Goal: Information Seeking & Learning: Learn about a topic

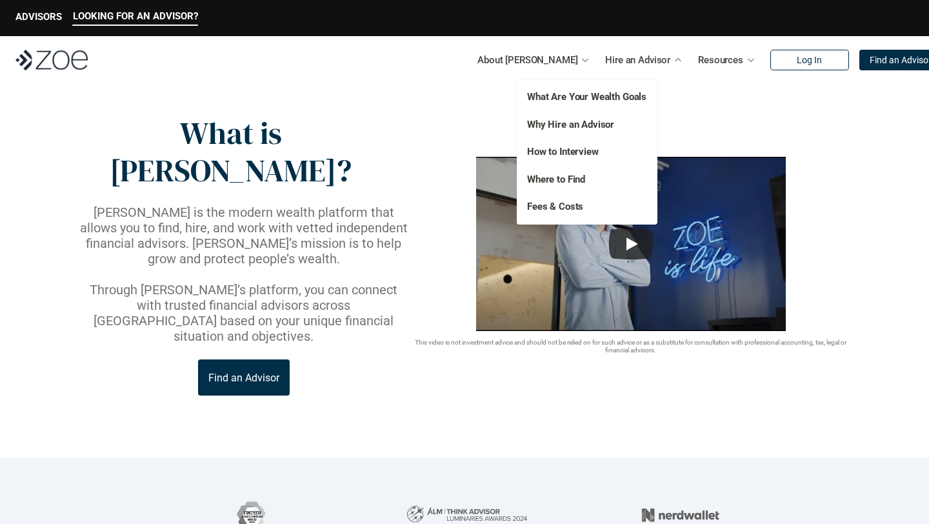
click at [582, 207] on p "Fees & Costs" at bounding box center [579, 206] width 105 height 15
click at [570, 207] on link "Fees & Costs" at bounding box center [555, 207] width 56 height 12
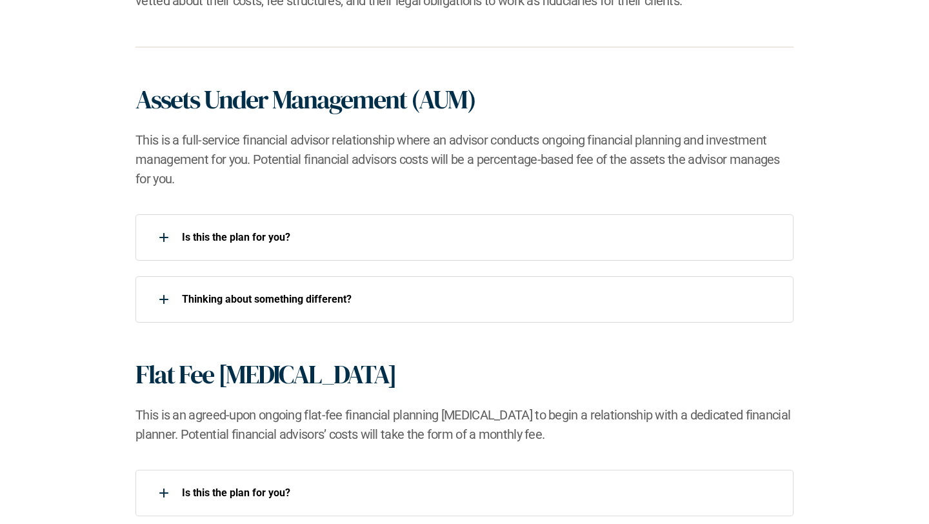
scroll to position [833, 0]
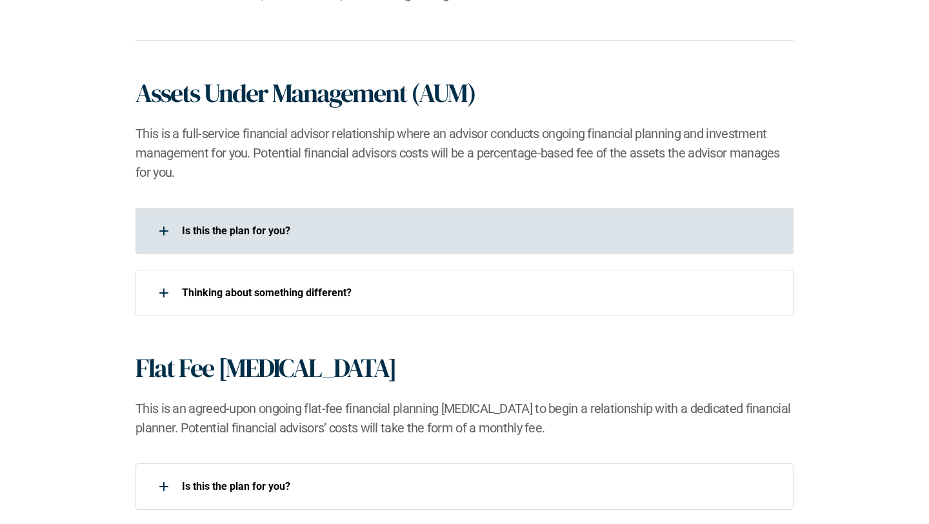
click at [257, 230] on p "Is this the plan for you?​" at bounding box center [479, 230] width 595 height 12
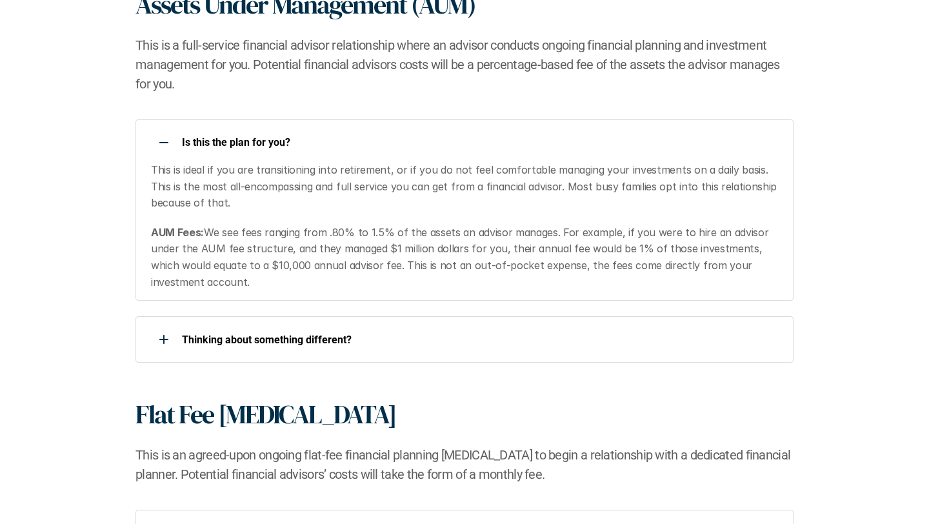
scroll to position [924, 0]
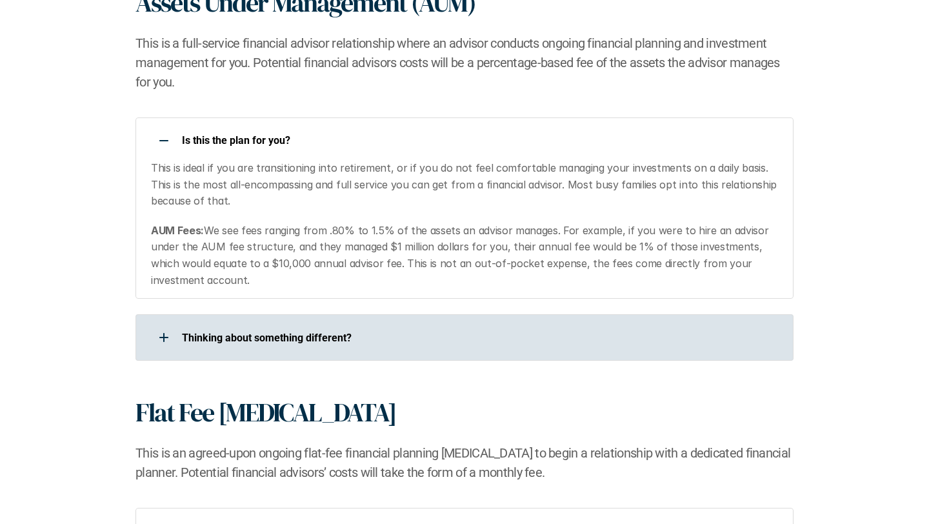
click at [301, 333] on p "​Thinking about something different?​" at bounding box center [479, 338] width 595 height 12
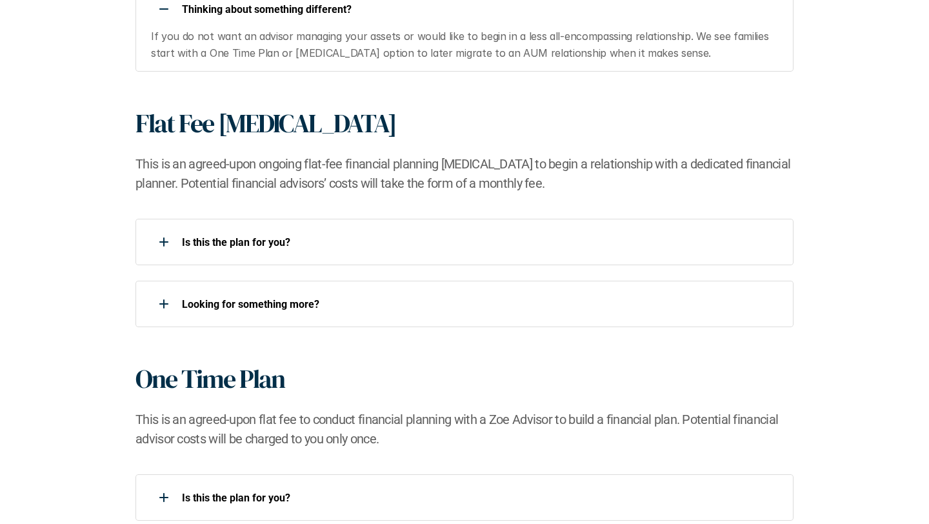
scroll to position [1257, 0]
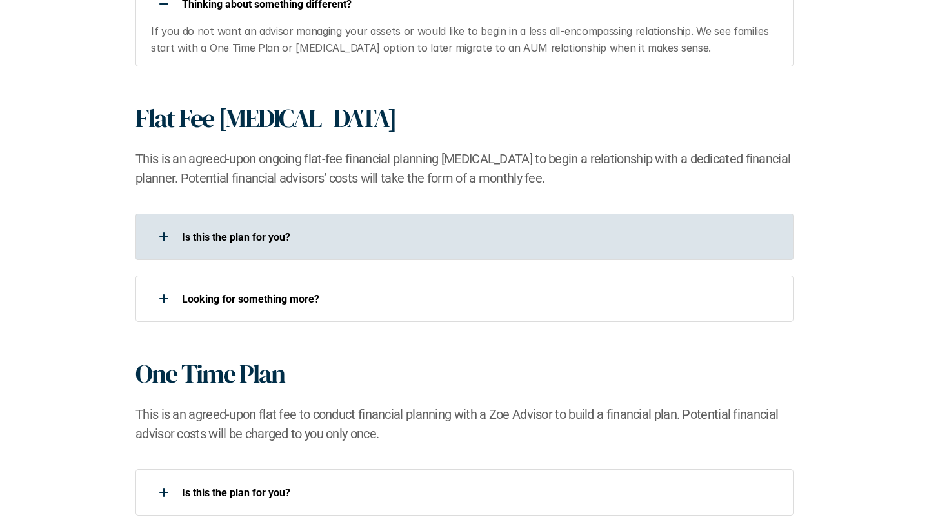
click at [330, 252] on div "Is this the plan for you?​" at bounding box center [464, 236] width 658 height 46
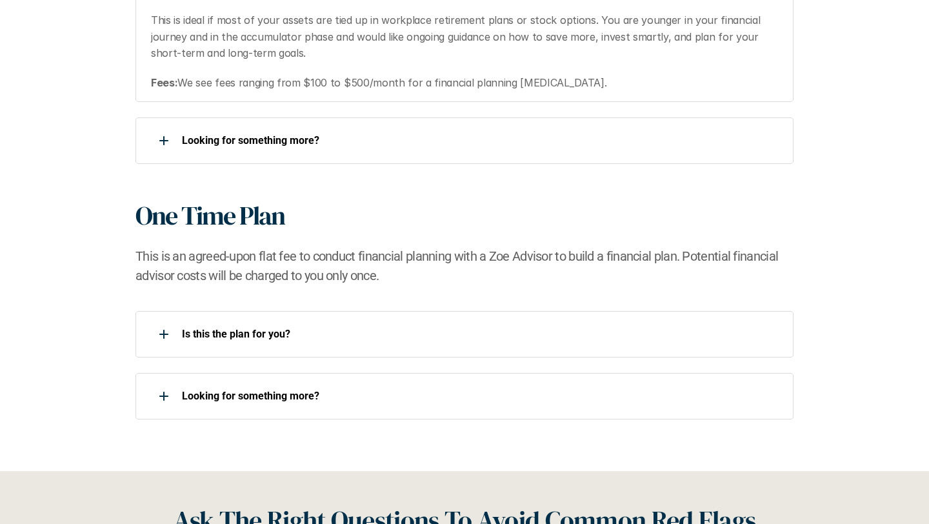
scroll to position [1531, 0]
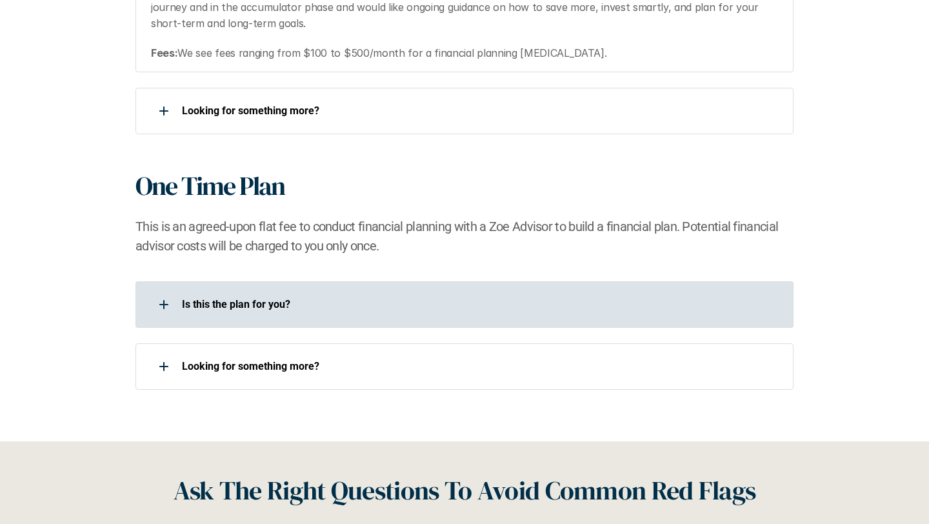
click at [330, 303] on p "Is this the plan for you?​" at bounding box center [479, 304] width 595 height 12
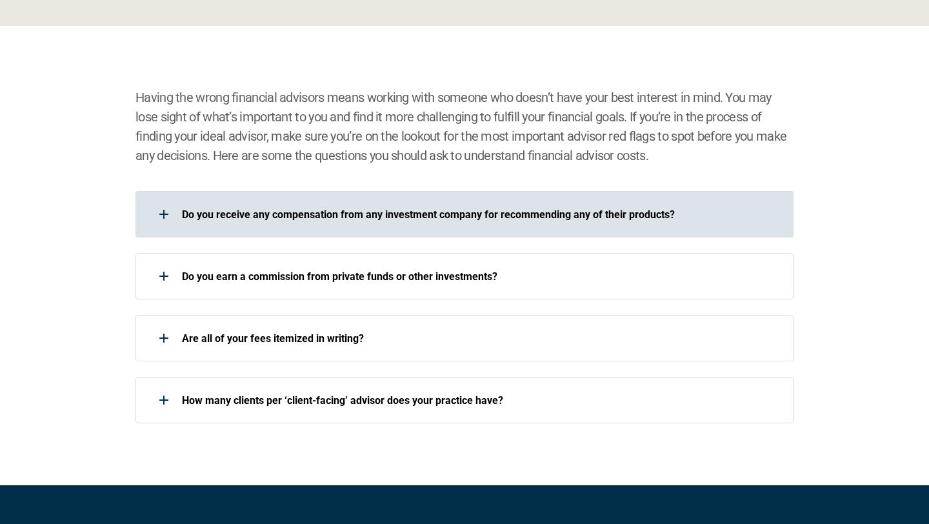
scroll to position [2118, 0]
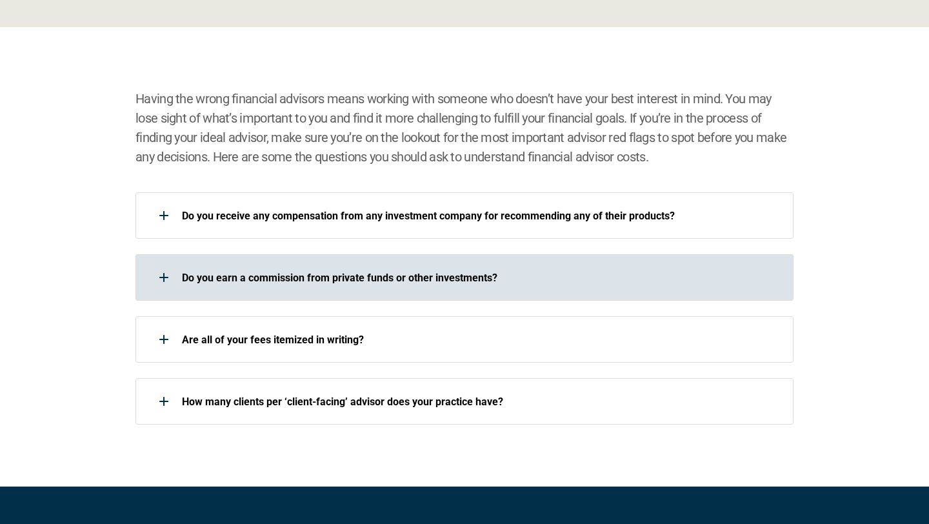
click at [528, 280] on p "Do you earn a commission from private funds or other investments?" at bounding box center [479, 278] width 595 height 12
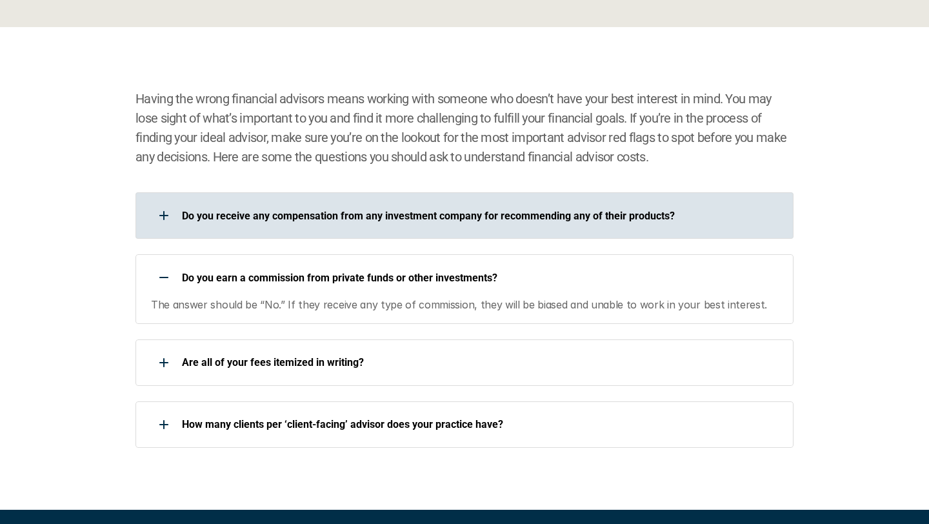
click at [530, 235] on div "Do you receive any compensation from any investment company for recommending an…" at bounding box center [464, 215] width 658 height 46
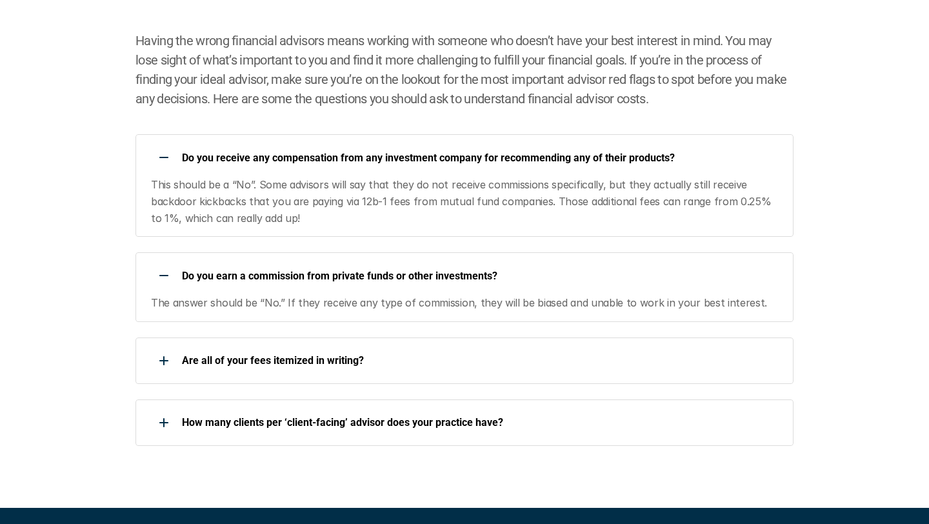
scroll to position [2177, 0]
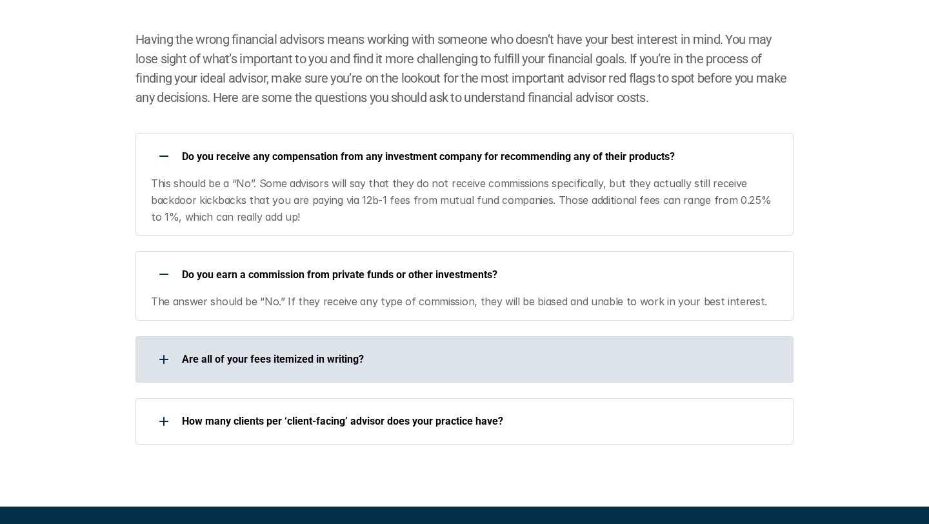
click at [509, 355] on p "Are all of your fees itemized in writing?" at bounding box center [479, 359] width 595 height 12
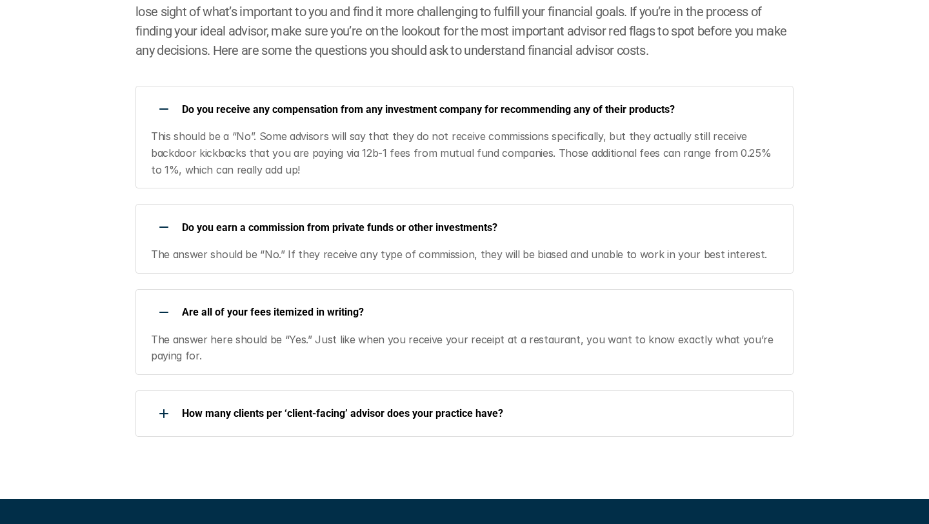
scroll to position [2225, 0]
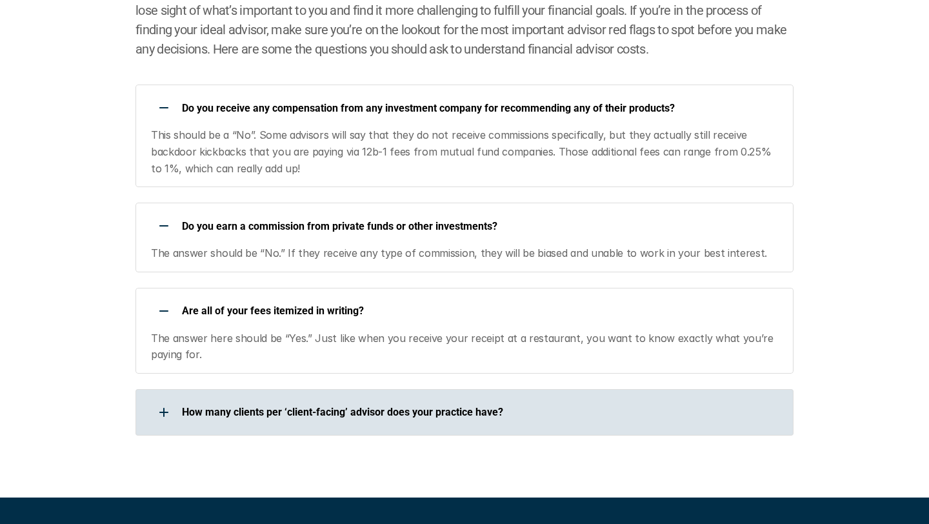
click at [495, 410] on p "How many clients per ‘client-facing’ advisor does your practice have?" at bounding box center [479, 412] width 595 height 12
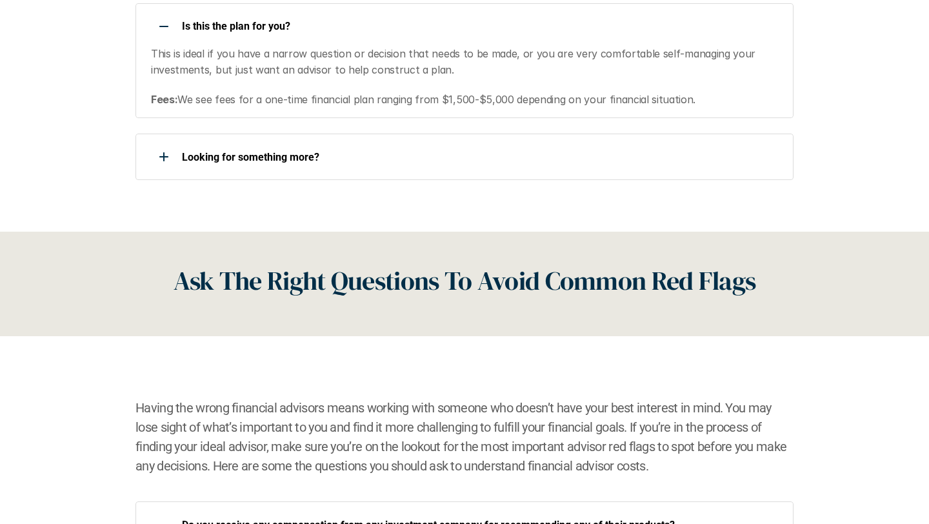
scroll to position [1710, 0]
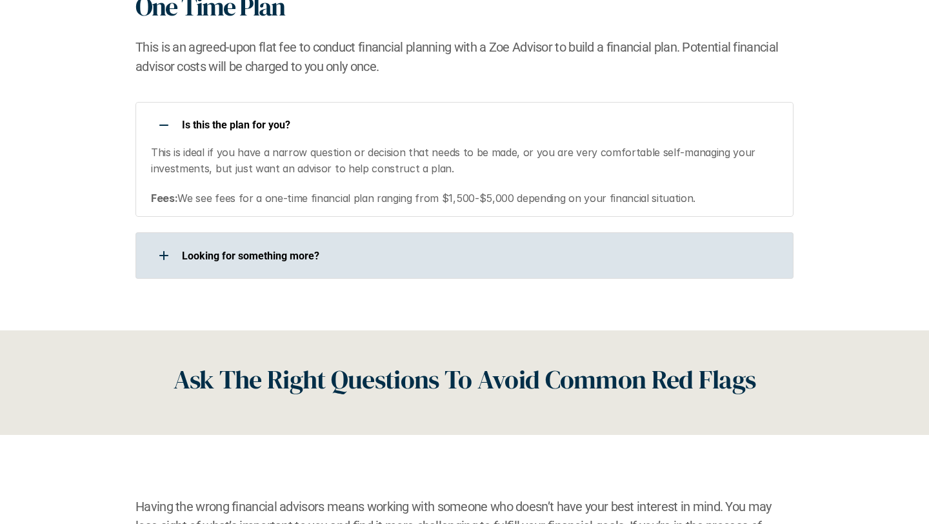
click at [321, 253] on p "Looking for something more?​" at bounding box center [479, 256] width 595 height 12
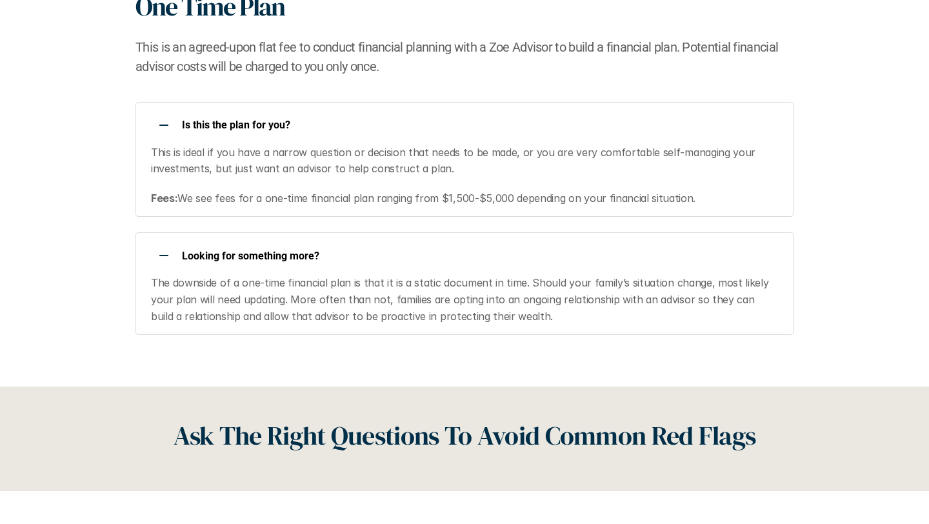
click at [321, 253] on p "Looking for something more?​" at bounding box center [479, 256] width 595 height 12
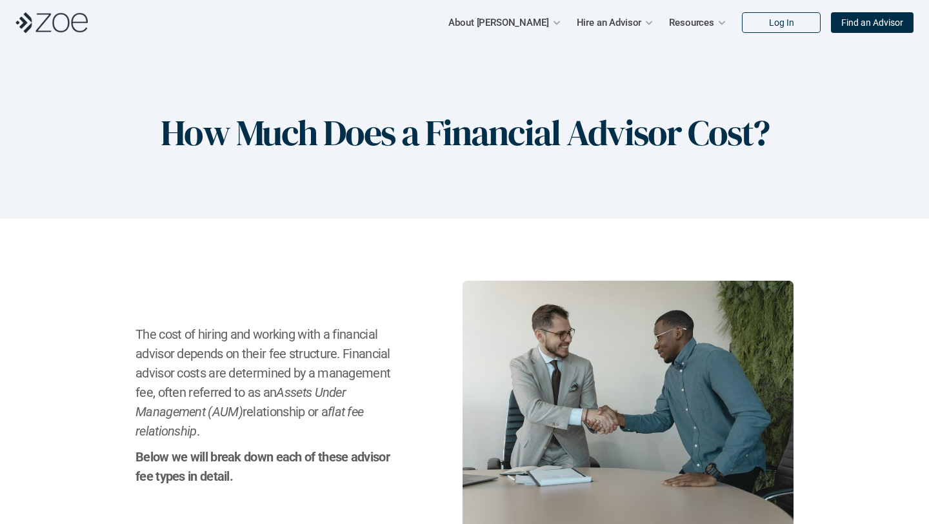
scroll to position [0, 0]
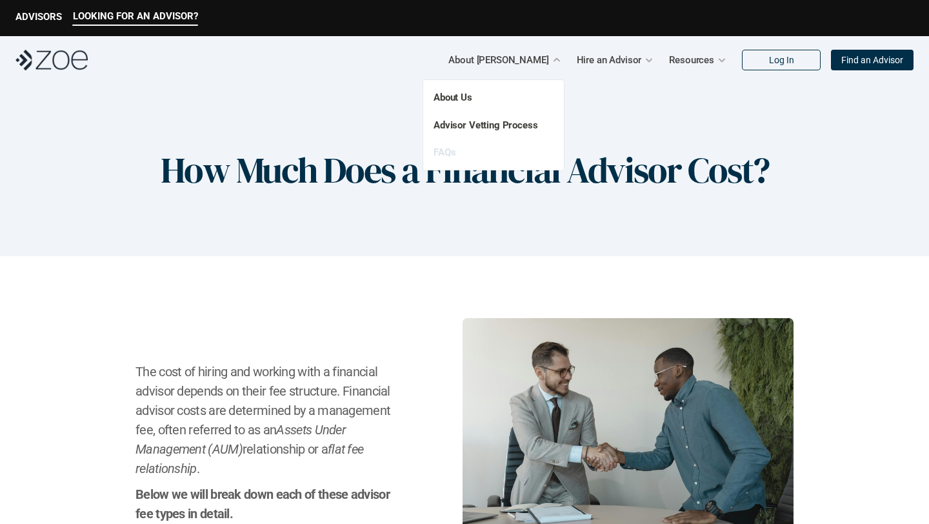
click at [447, 150] on link "FAQs" at bounding box center [444, 152] width 22 height 12
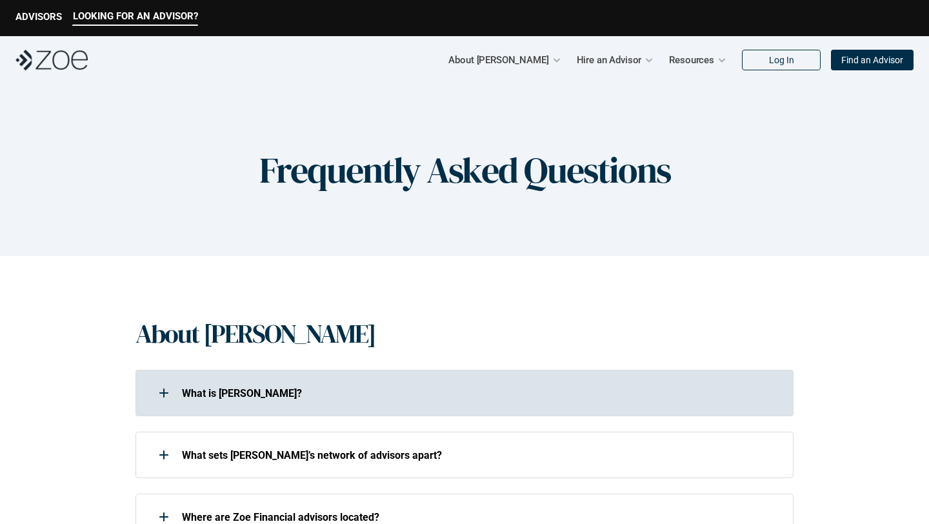
scroll to position [156, 0]
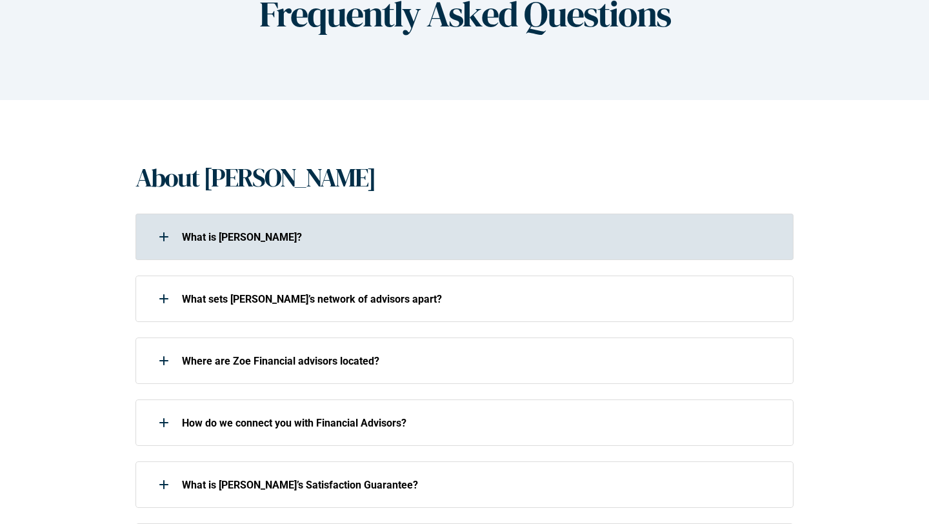
click at [312, 251] on div "What is [PERSON_NAME]?" at bounding box center [464, 236] width 658 height 46
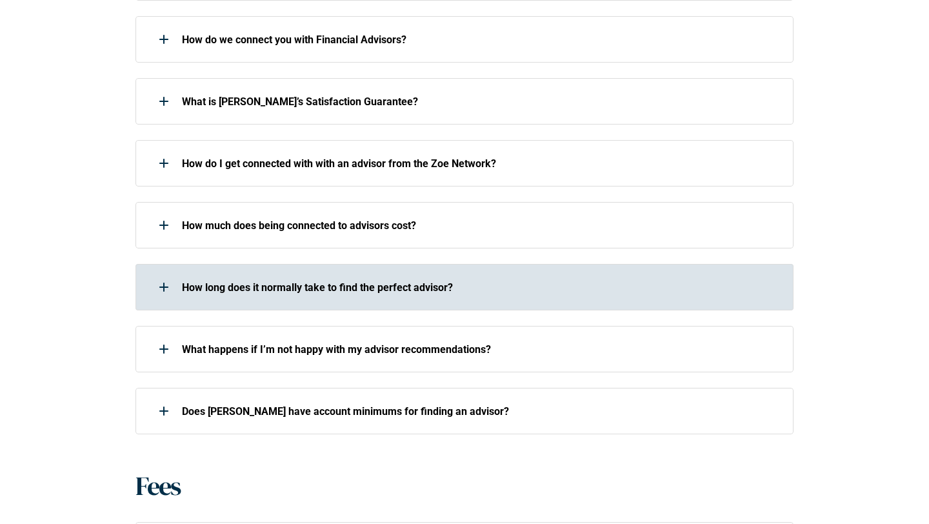
scroll to position [656, 0]
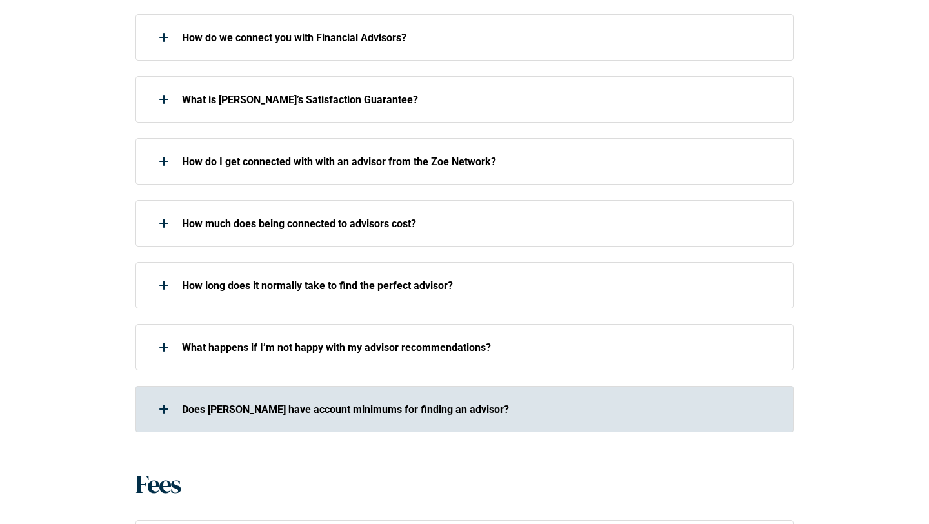
click at [297, 400] on div "Does [PERSON_NAME] have account minimums for finding an advisor?" at bounding box center [455, 409] width 641 height 26
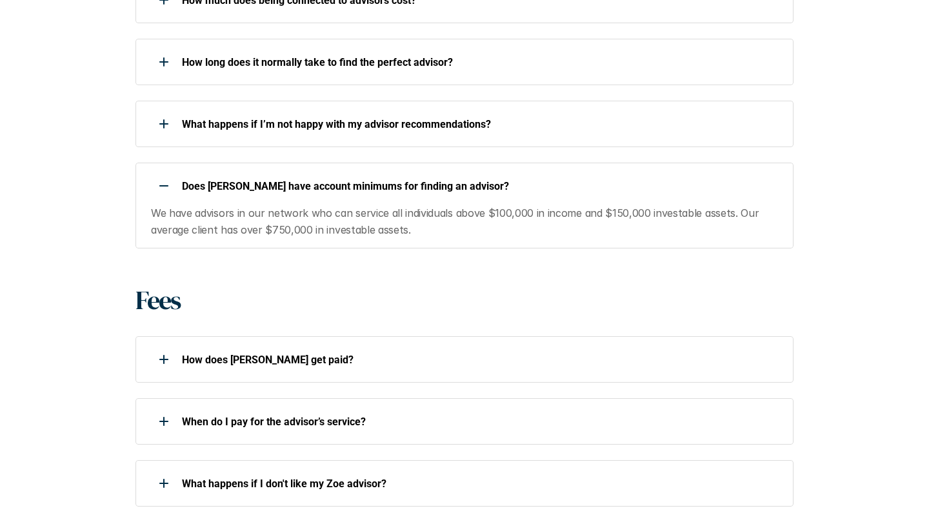
scroll to position [897, 0]
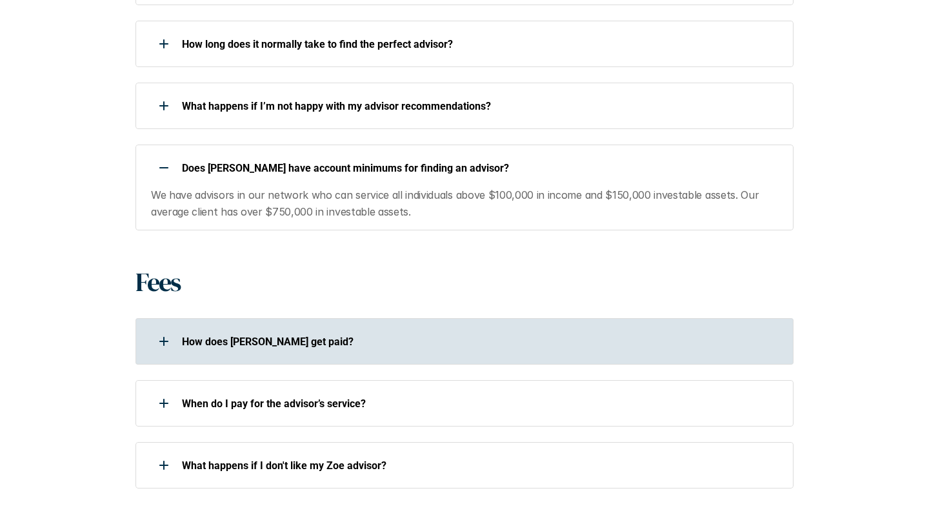
click at [442, 335] on p "How does [PERSON_NAME] get paid?" at bounding box center [479, 341] width 595 height 12
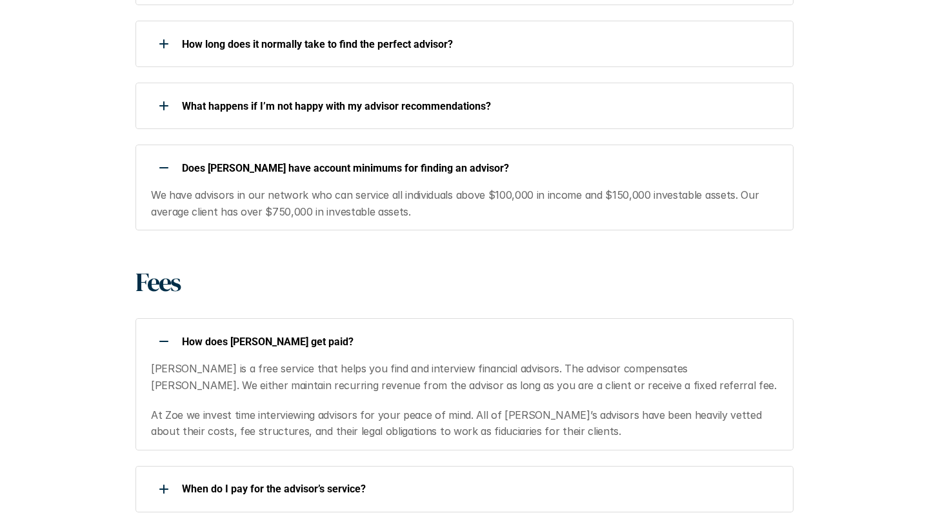
click at [355, 335] on p "How does [PERSON_NAME] get paid?" at bounding box center [479, 341] width 595 height 12
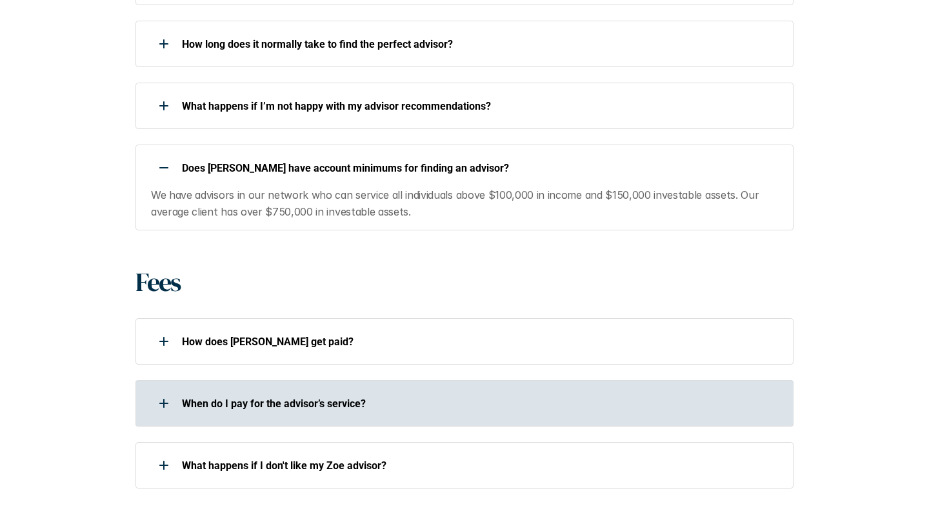
click at [428, 393] on div "When do I pay for the advisor’s service?" at bounding box center [455, 403] width 641 height 26
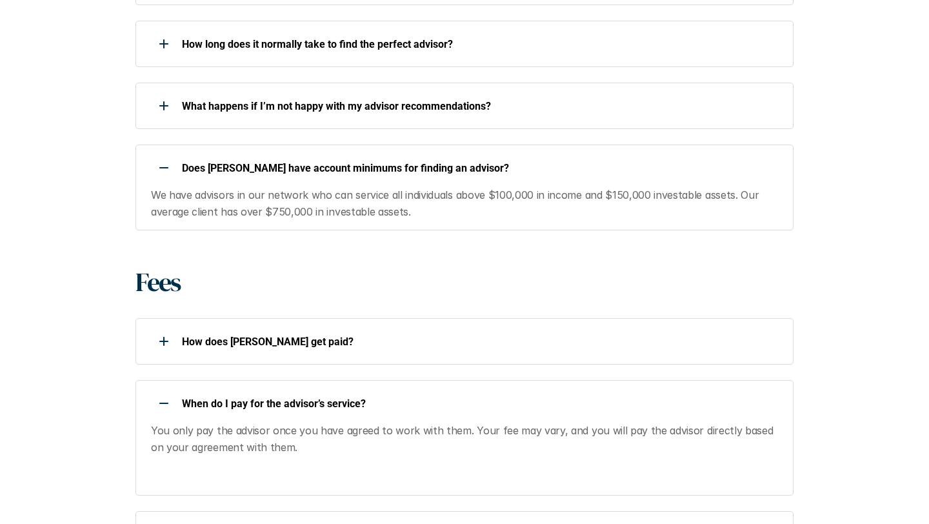
click at [426, 397] on p "When do I pay for the advisor’s service?" at bounding box center [479, 403] width 595 height 12
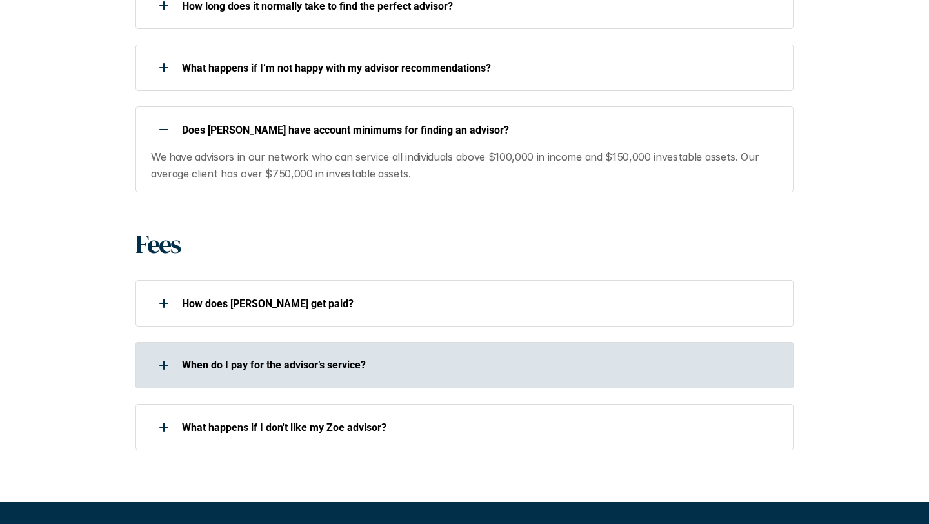
scroll to position [937, 0]
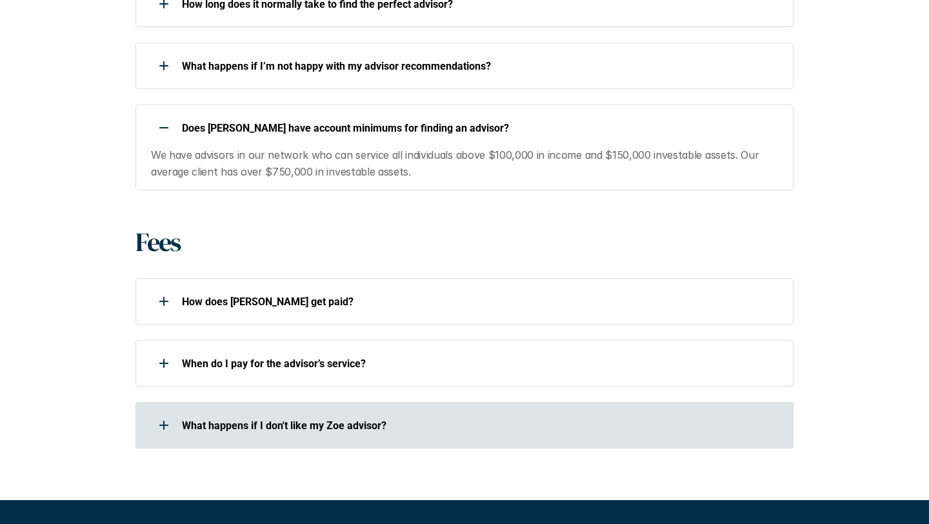
click at [419, 419] on p "What happens if I don't like my Zoe advisor?" at bounding box center [479, 425] width 595 height 12
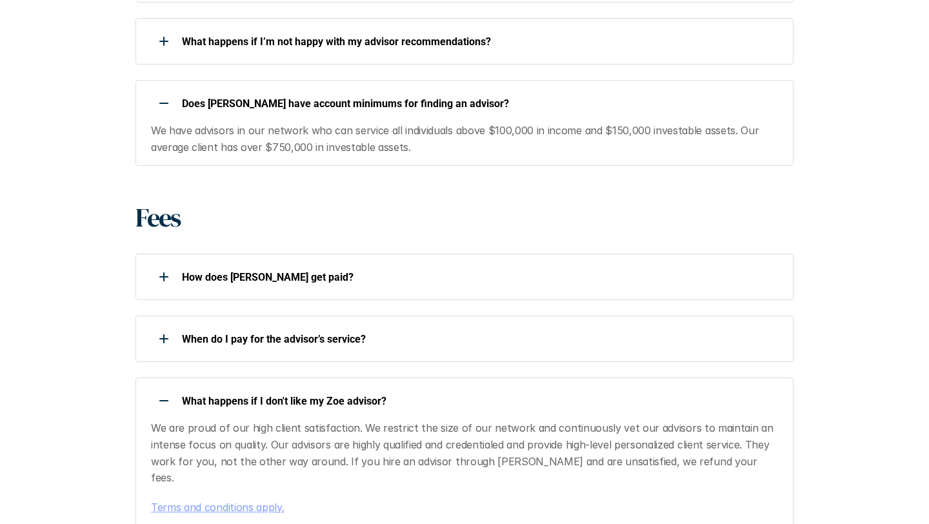
scroll to position [963, 0]
click at [425, 386] on div "What happens if I don't like my Zoe advisor?" at bounding box center [455, 399] width 641 height 26
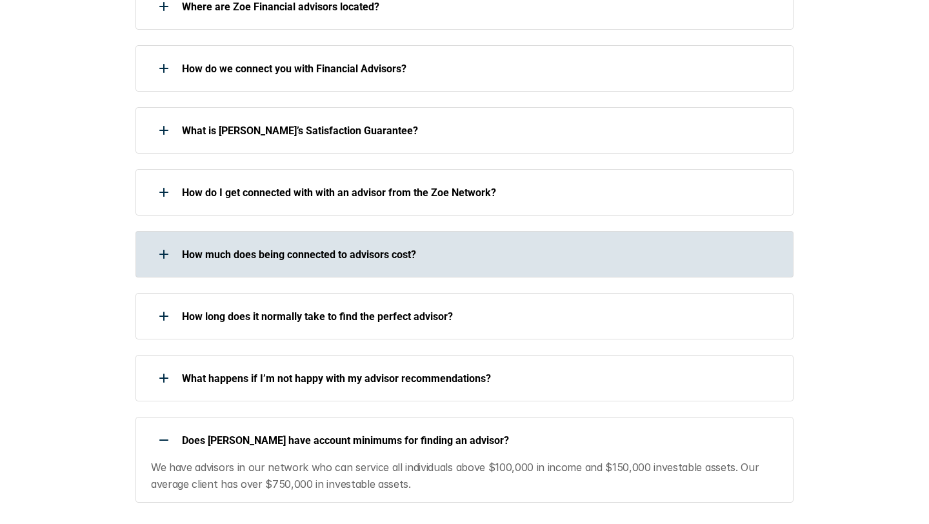
scroll to position [624, 0]
click at [442, 249] on p "How much does being connected to advisors cost?" at bounding box center [479, 255] width 595 height 12
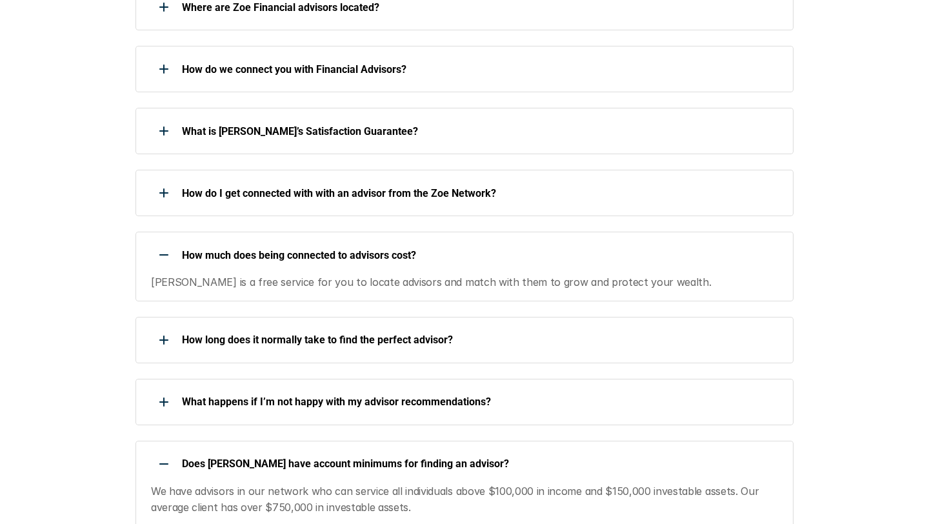
click at [443, 249] on p "How much does being connected to advisors cost?" at bounding box center [479, 255] width 595 height 12
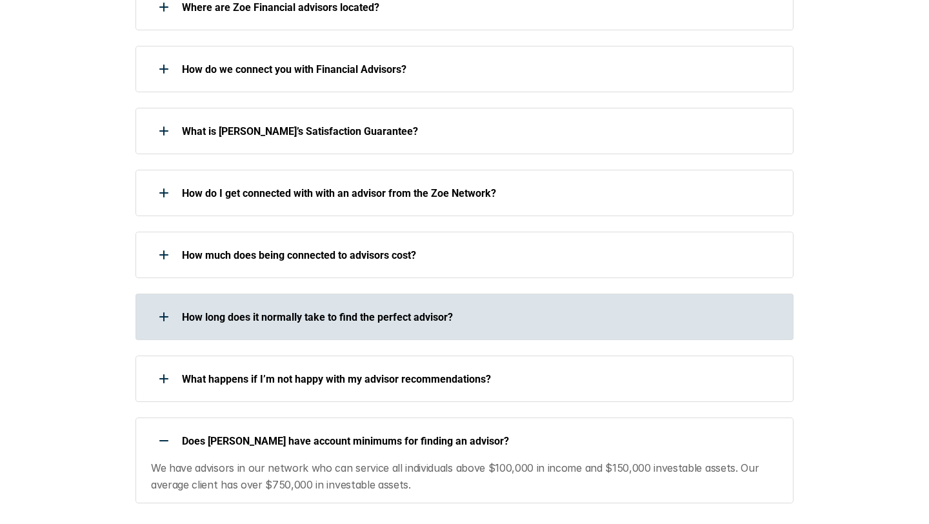
click at [439, 311] on p "How long does it normally take to find the perfect advisor?" at bounding box center [479, 317] width 595 height 12
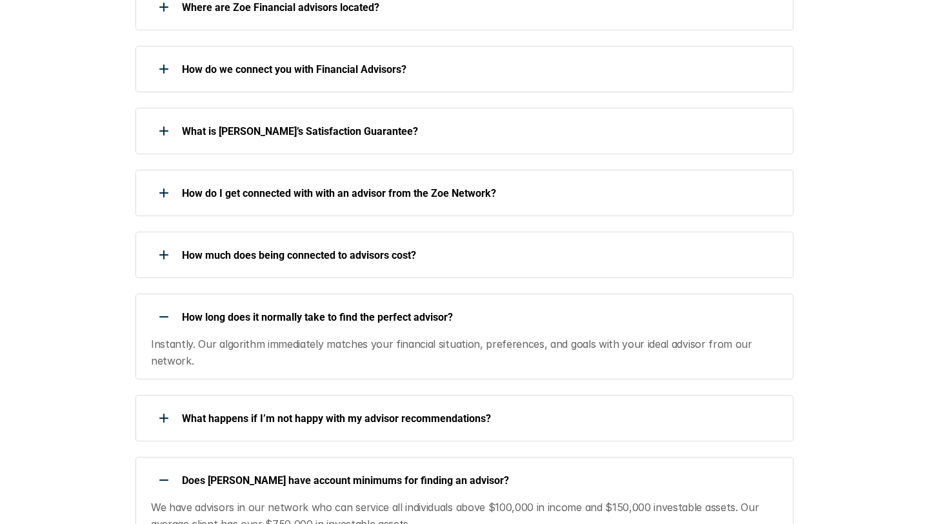
click at [482, 311] on p "How long does it normally take to find the perfect advisor?" at bounding box center [479, 317] width 595 height 12
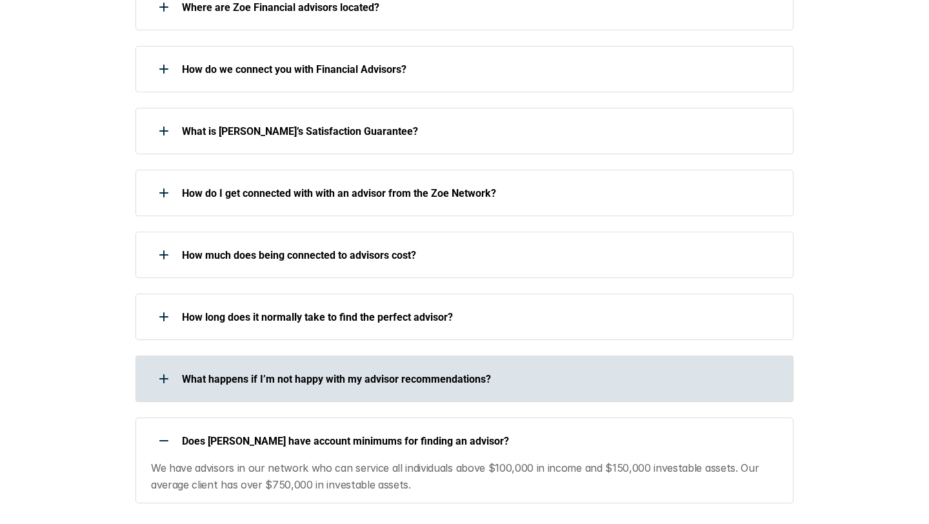
click at [478, 373] on p "What happens if I’m not happy with my advisor recommendations?" at bounding box center [479, 379] width 595 height 12
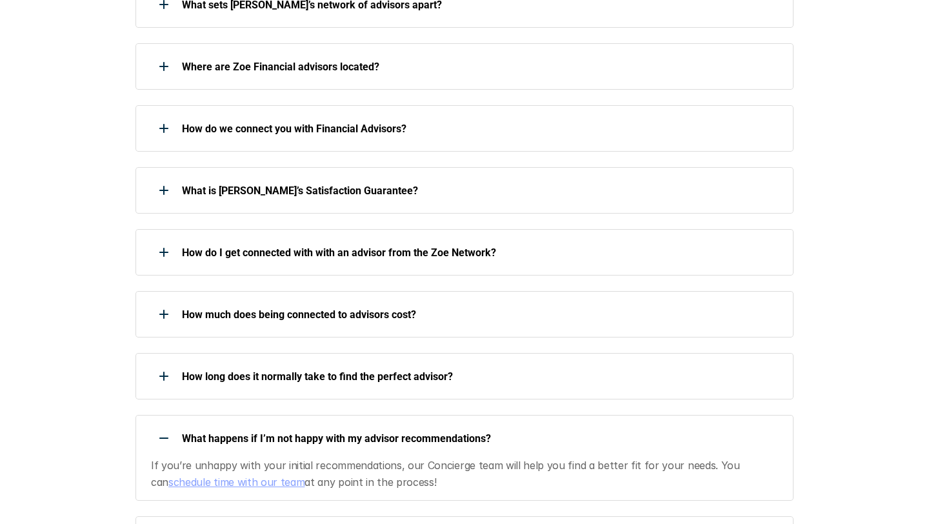
scroll to position [564, 0]
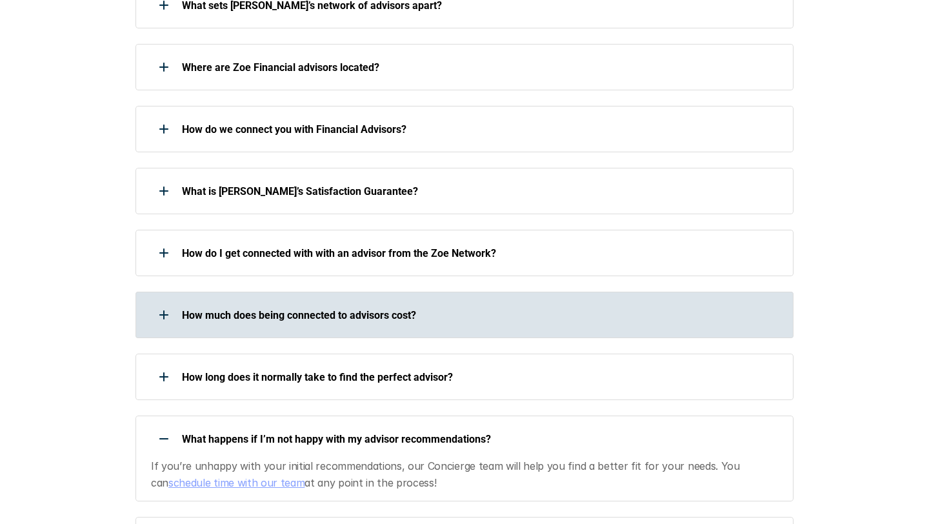
click at [444, 306] on div "How much does being connected to advisors cost?" at bounding box center [455, 315] width 641 height 26
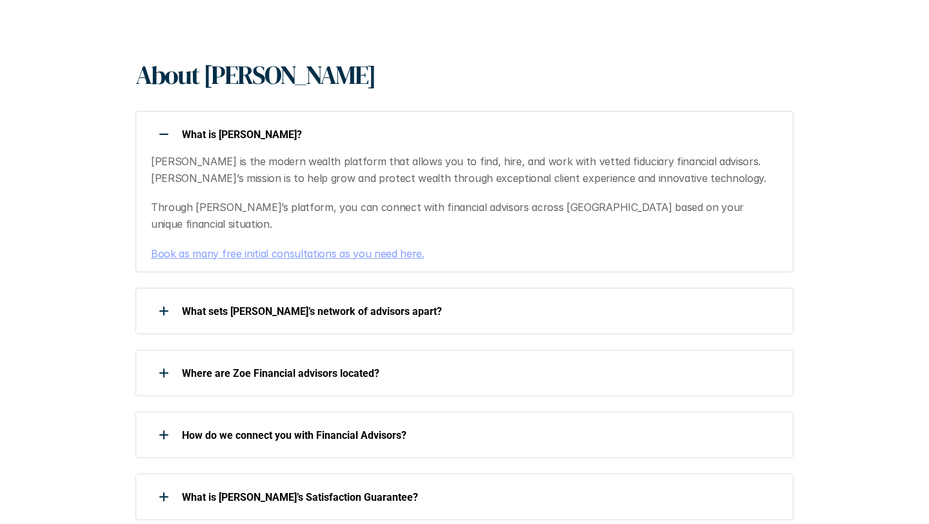
scroll to position [0, 0]
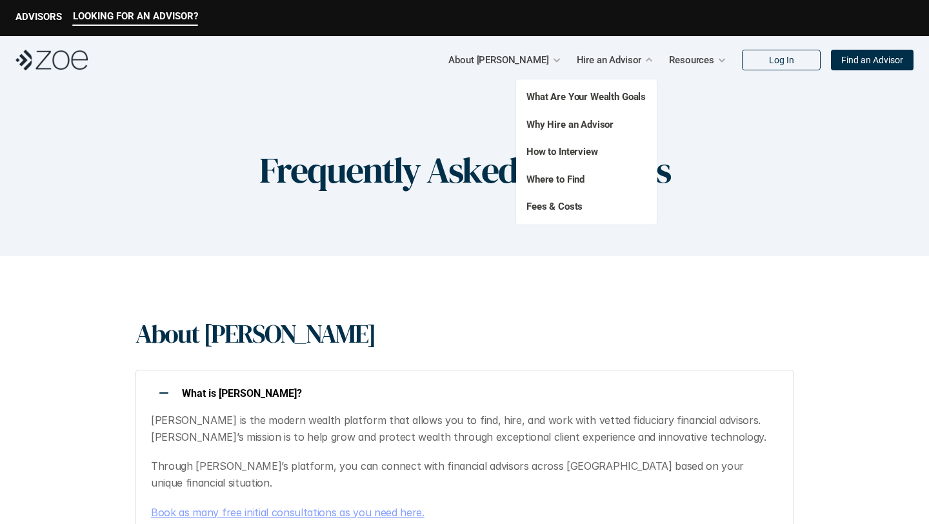
click at [577, 159] on div "What Are Your Wealth Goals Fees & Costs Why Hire an Advisor How to Interview Wh…" at bounding box center [586, 151] width 141 height 145
click at [581, 155] on link "How to Interview" at bounding box center [562, 152] width 72 height 12
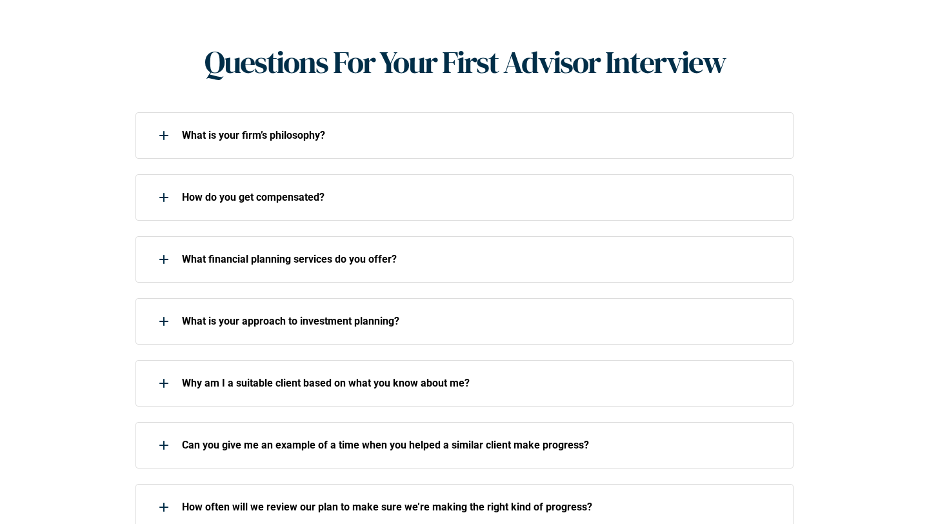
scroll to position [545, 0]
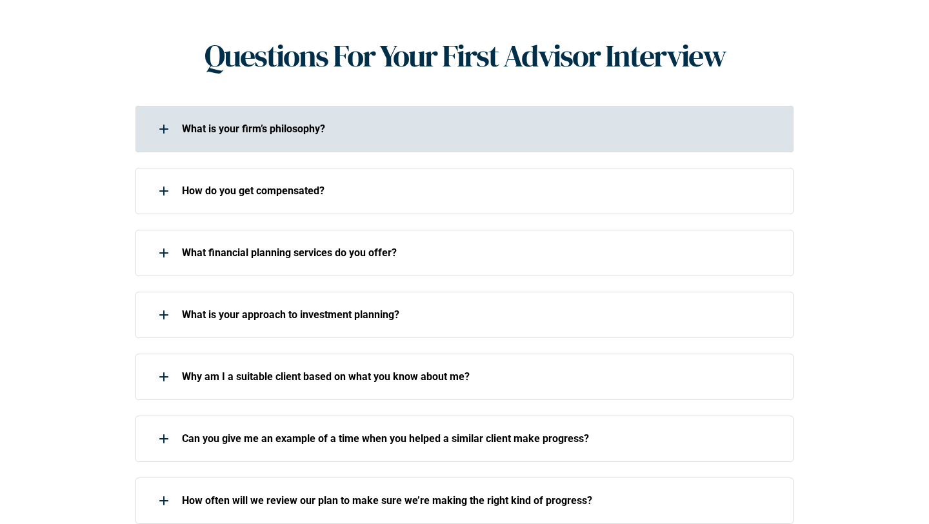
click at [355, 123] on p "What is your firm’s philosophy?" at bounding box center [479, 129] width 595 height 12
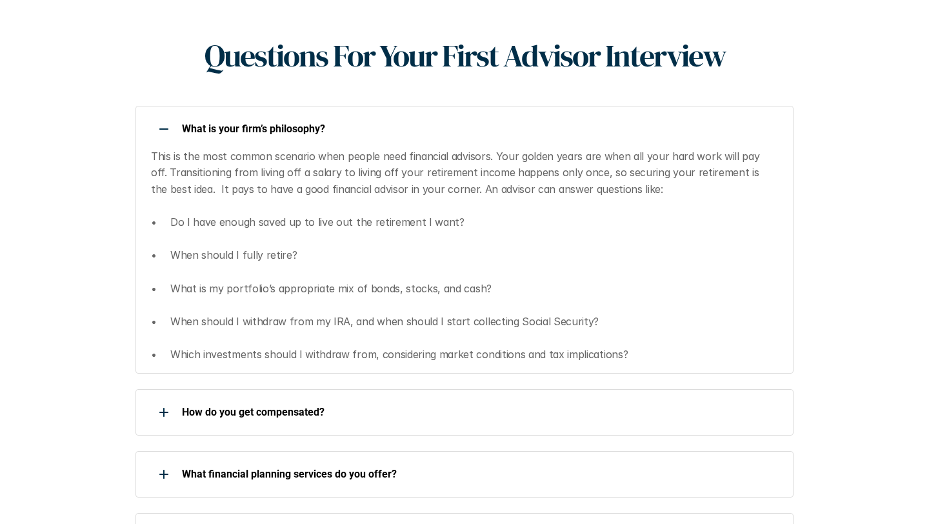
click at [355, 123] on p "What is your firm’s philosophy?" at bounding box center [479, 129] width 595 height 12
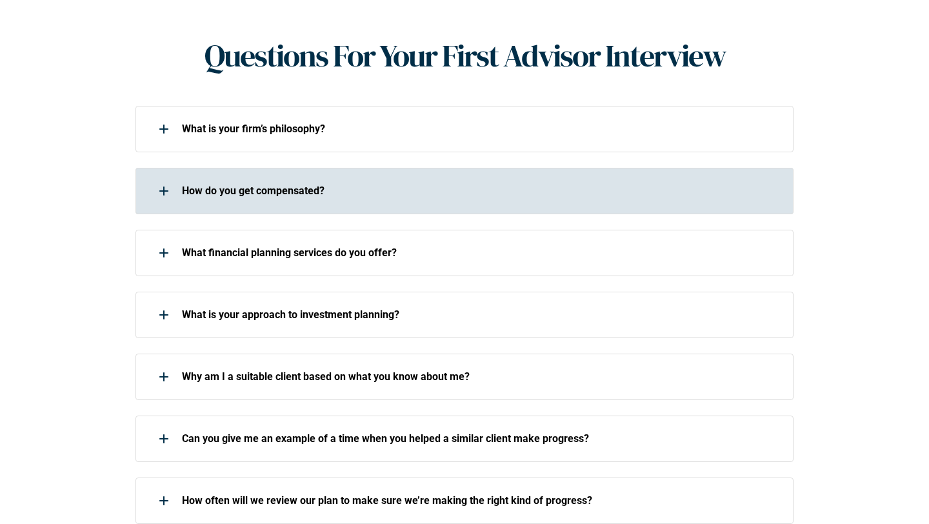
click at [350, 178] on div "How do you get compensated?" at bounding box center [455, 191] width 641 height 26
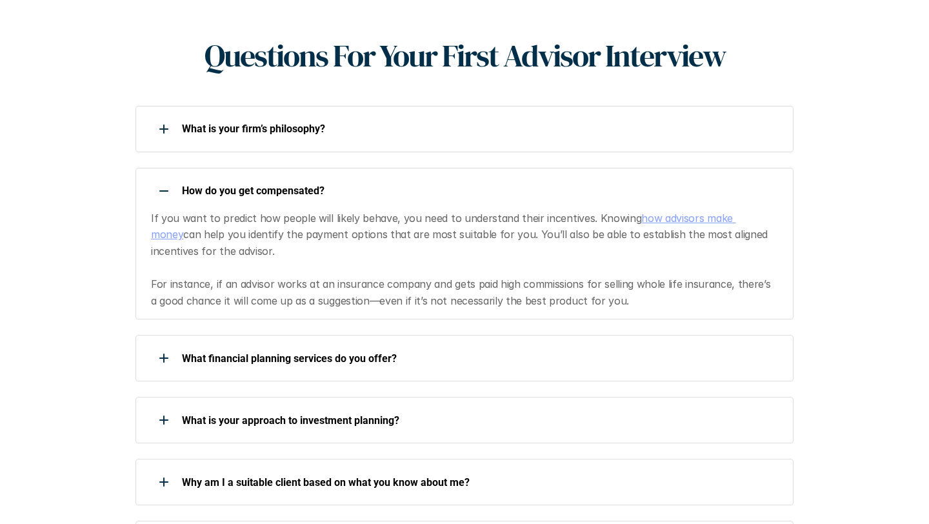
click at [347, 184] on p "How do you get compensated?" at bounding box center [479, 190] width 595 height 12
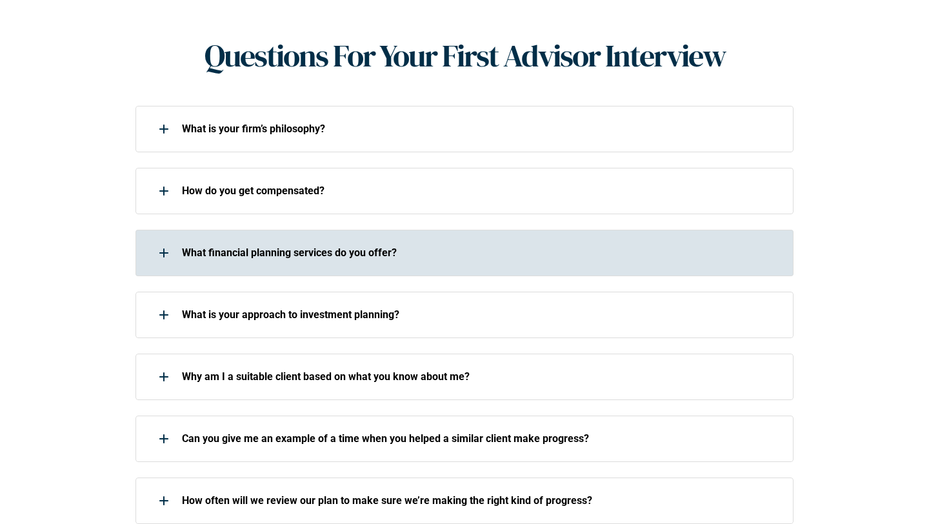
click at [342, 240] on div "What financial planning services do you offer?" at bounding box center [455, 253] width 641 height 26
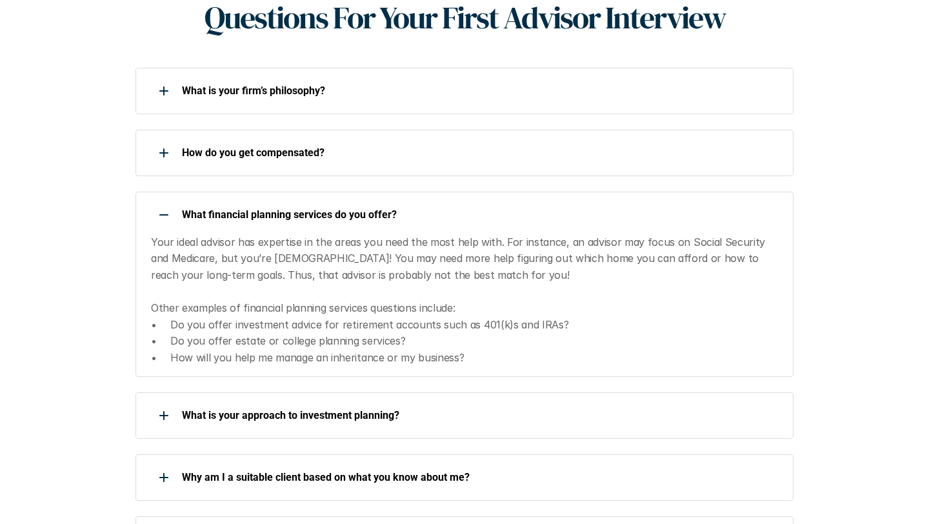
scroll to position [584, 0]
click at [413, 208] on p "What financial planning services do you offer?" at bounding box center [479, 214] width 595 height 12
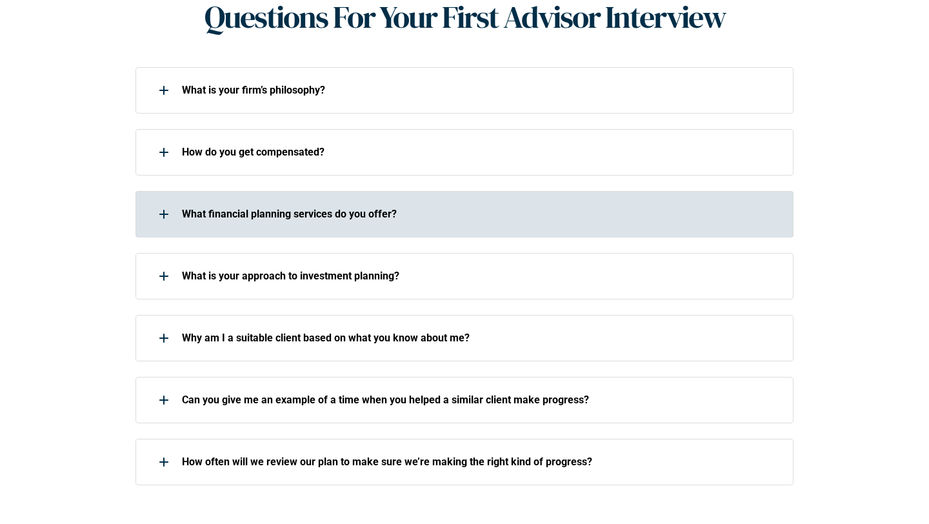
click at [477, 208] on p "What financial planning services do you offer?" at bounding box center [479, 214] width 595 height 12
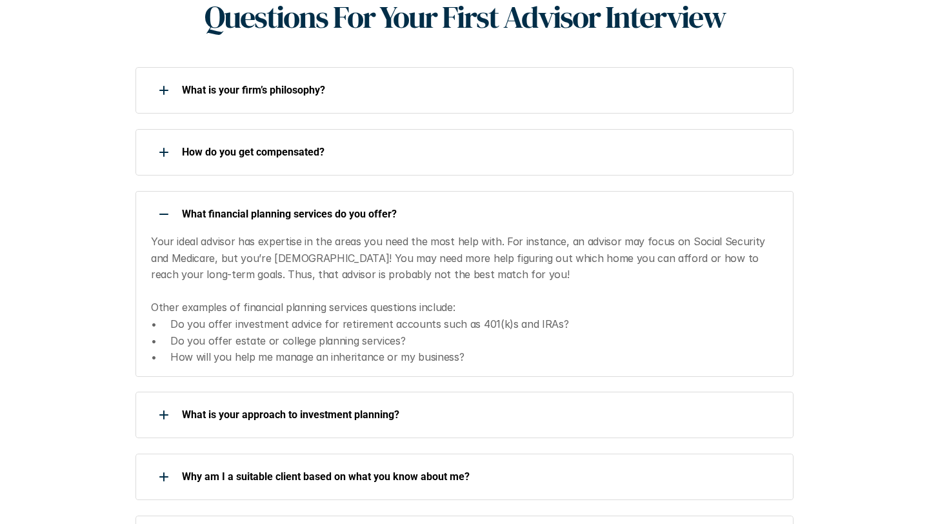
click at [477, 208] on p "What financial planning services do you offer?" at bounding box center [479, 214] width 595 height 12
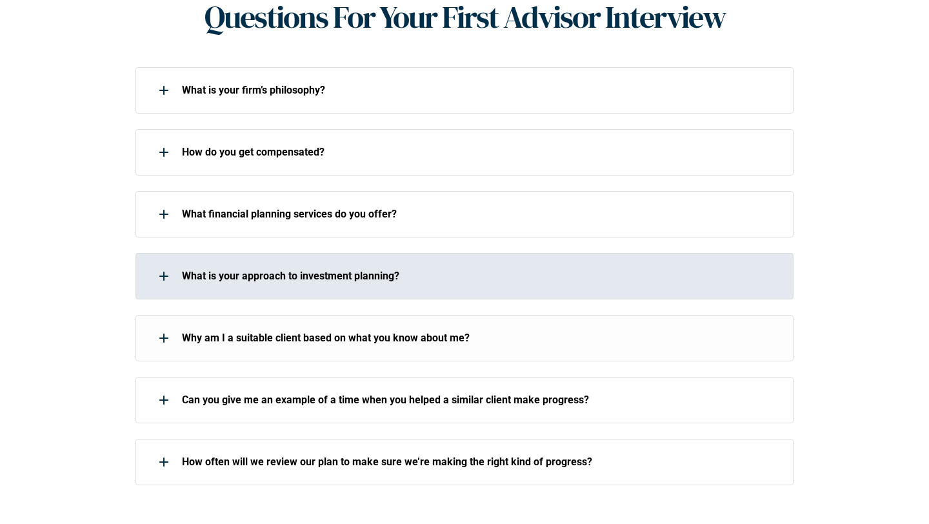
click at [417, 266] on div "What is your approach to investment planning?" at bounding box center [455, 276] width 641 height 26
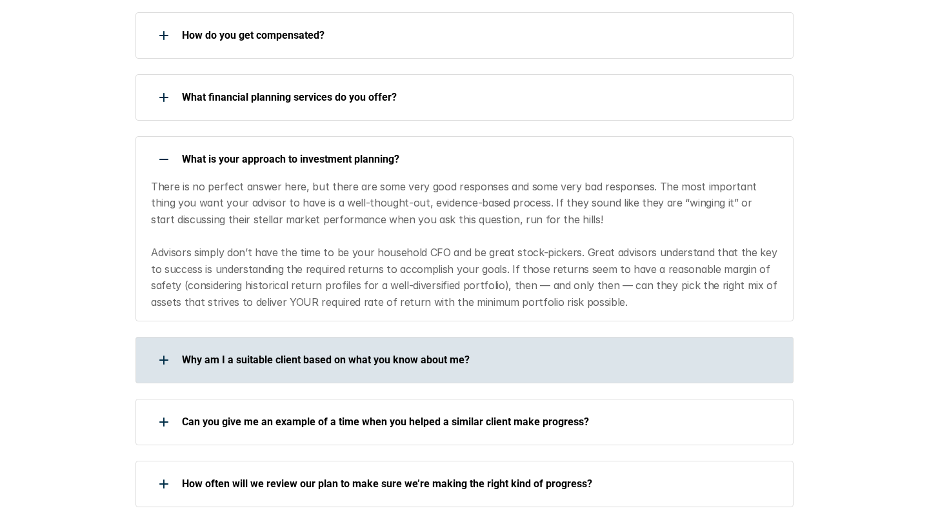
scroll to position [721, 0]
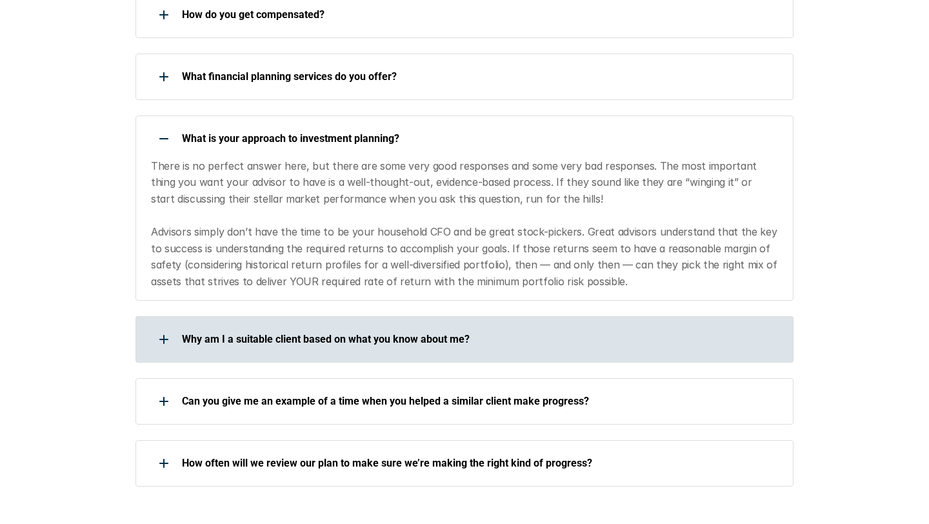
click at [404, 327] on div "Why am I a suitable client based on what you know about me?" at bounding box center [455, 339] width 641 height 26
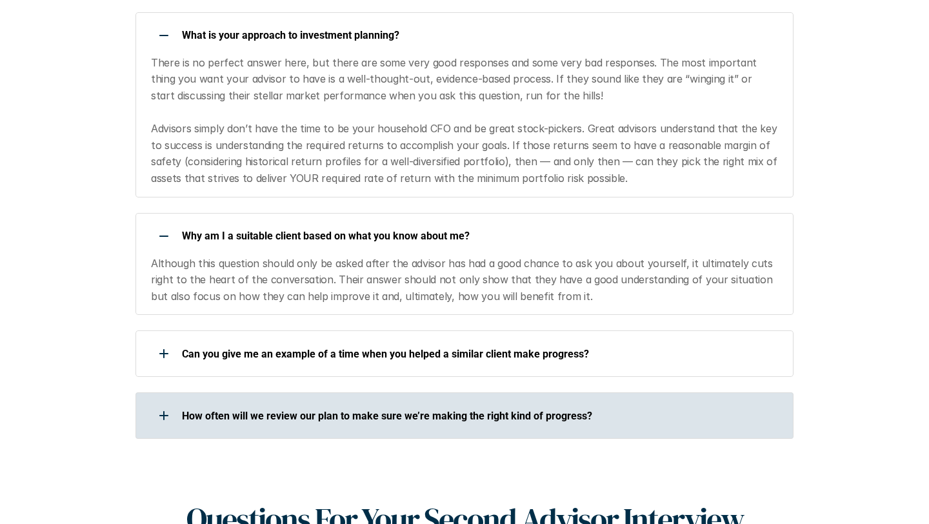
scroll to position [826, 0]
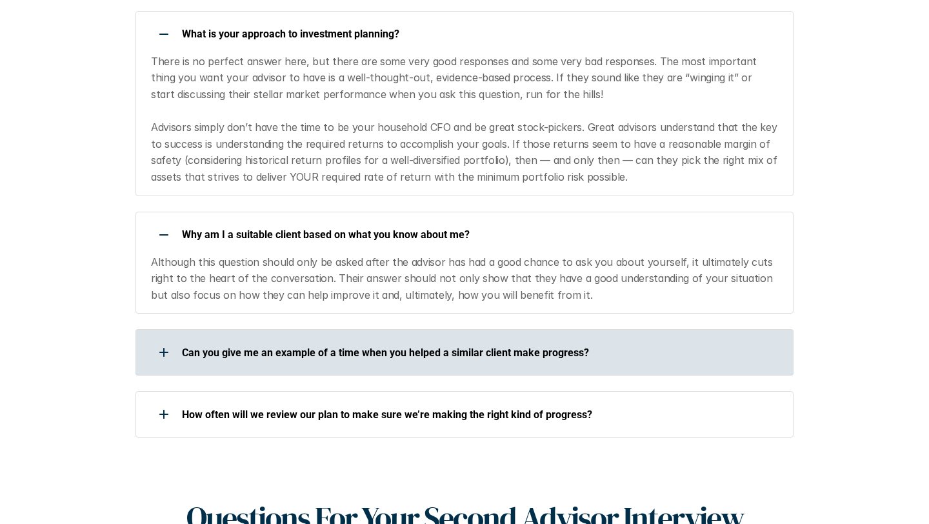
click at [472, 346] on p "Can you give me an example of a time when you helped a similar client make prog…" at bounding box center [479, 352] width 595 height 12
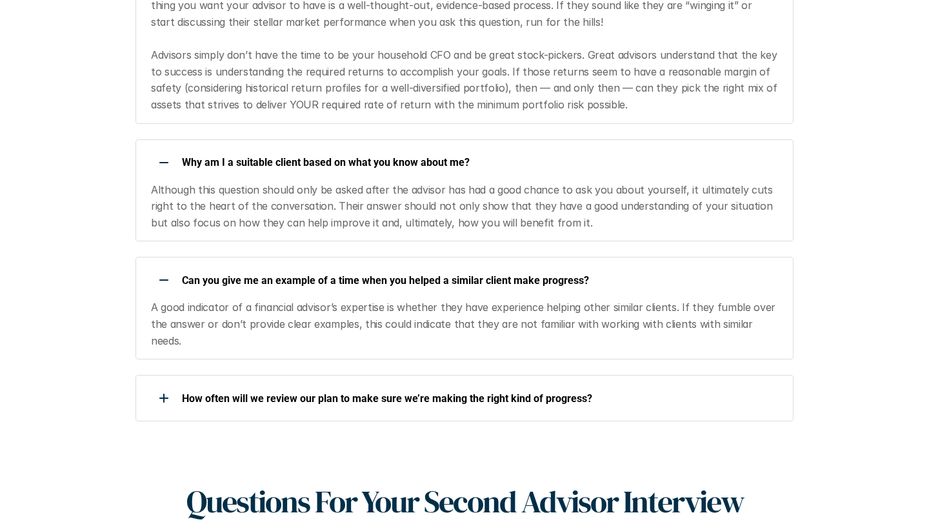
scroll to position [927, 0]
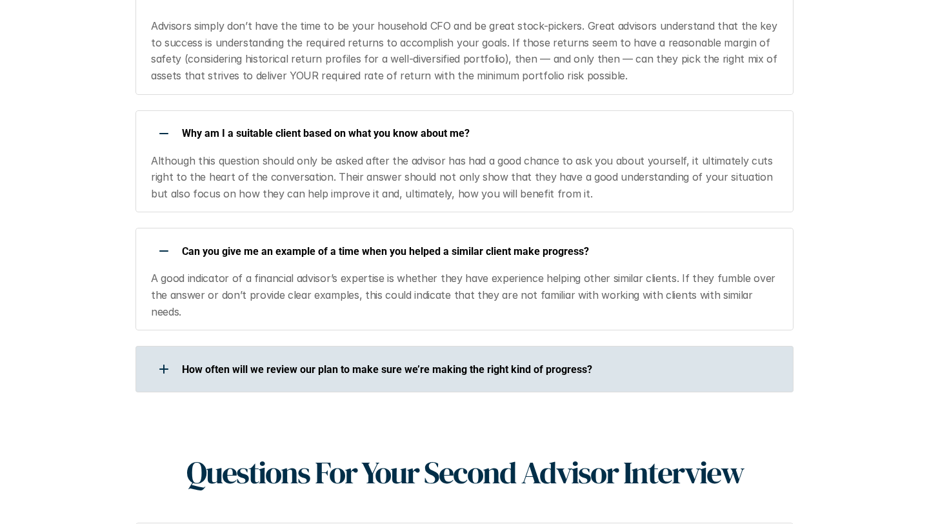
click at [472, 363] on p "How often will we review our plan to make sure we’re making the right kind of p…" at bounding box center [479, 369] width 595 height 12
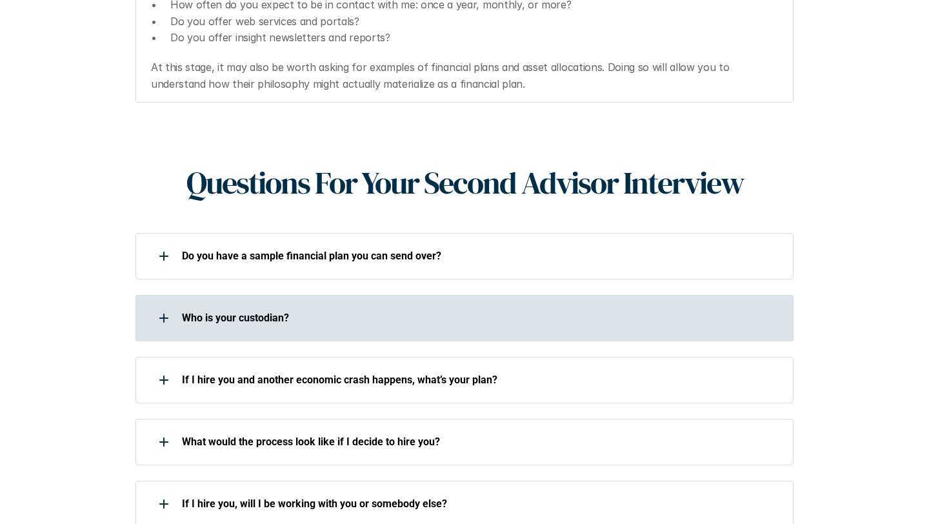
scroll to position [1367, 0]
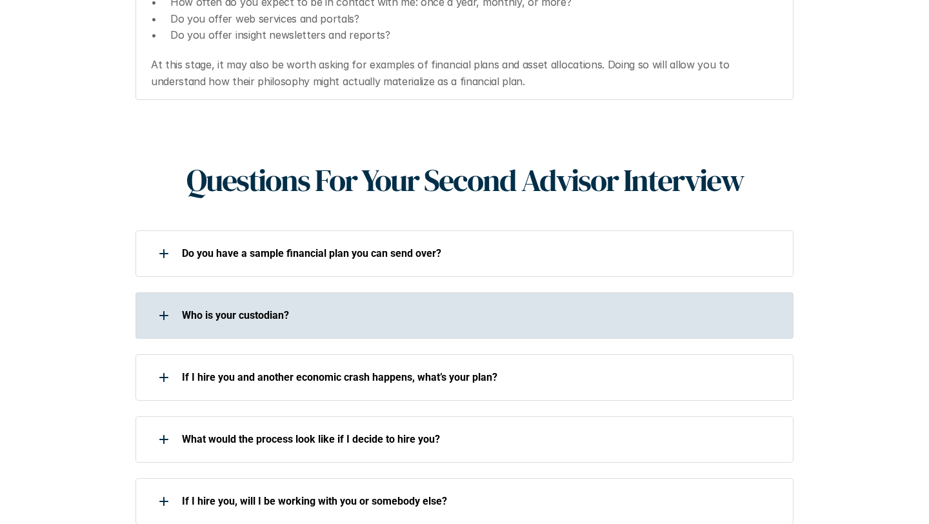
click at [386, 303] on div "Who is your custodian?" at bounding box center [455, 316] width 641 height 26
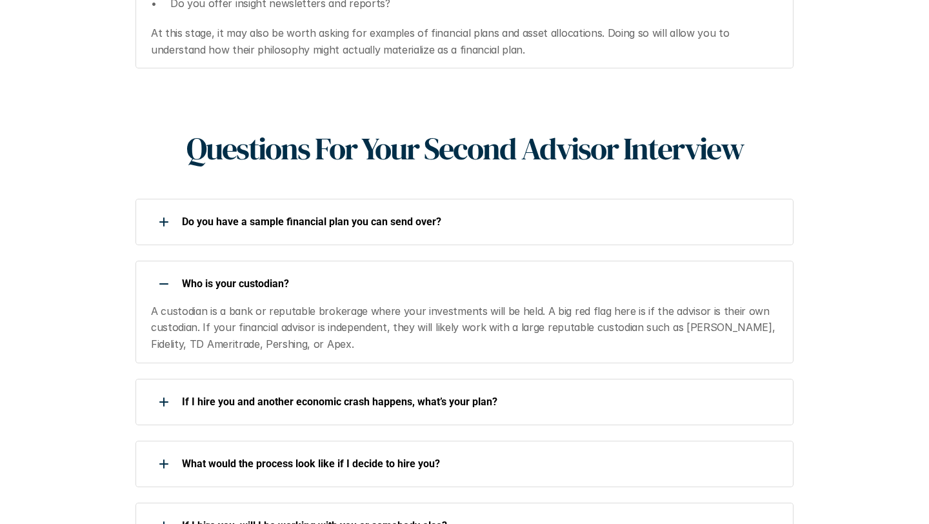
scroll to position [1404, 0]
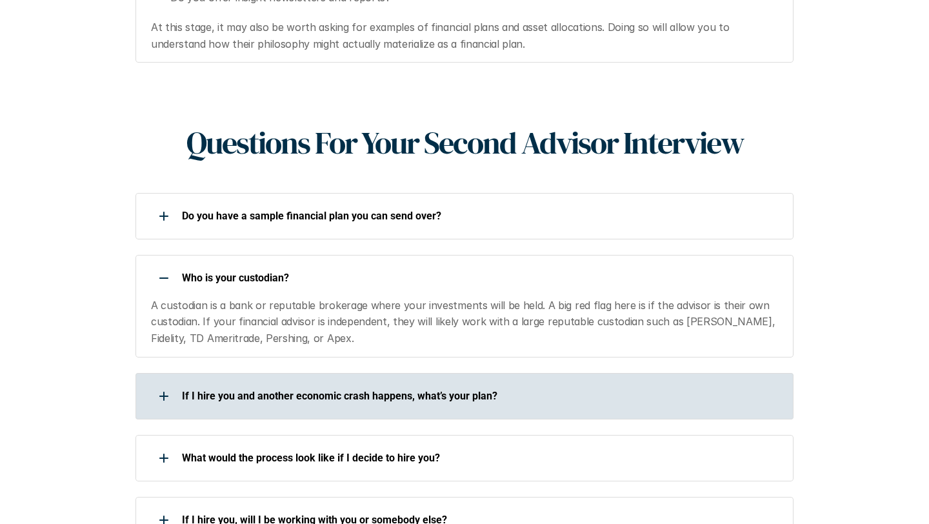
click at [521, 390] on p "If I hire you and another economic crash happens, what’s your plan?" at bounding box center [479, 396] width 595 height 12
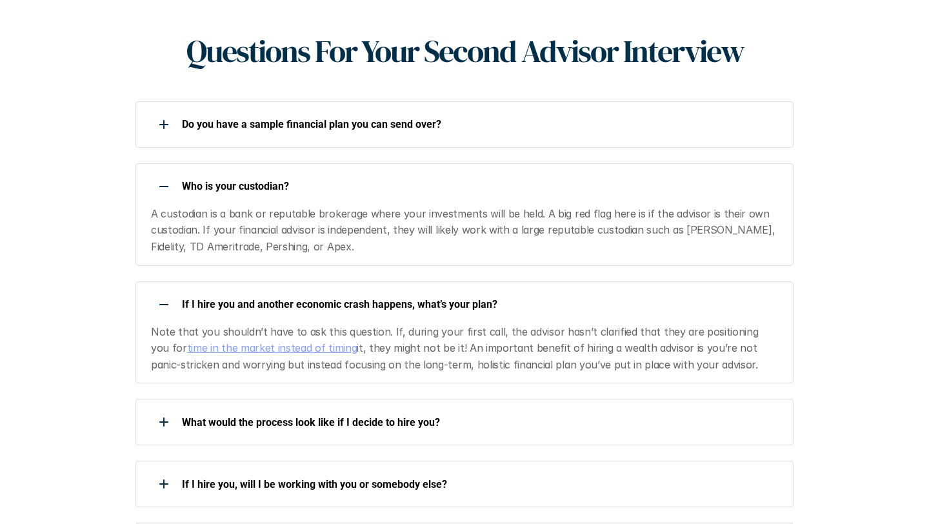
scroll to position [1505, 0]
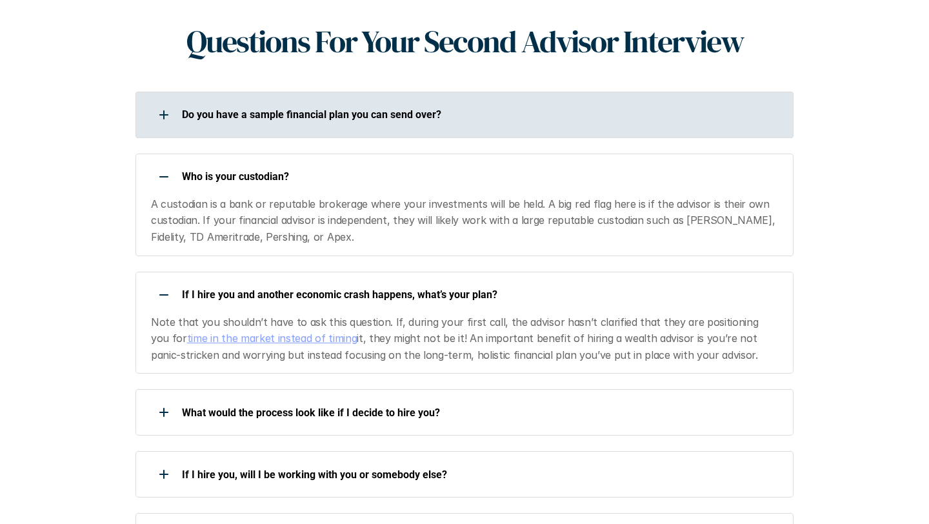
click at [405, 108] on p "Do you have a sample financial plan you can send over?" at bounding box center [479, 114] width 595 height 12
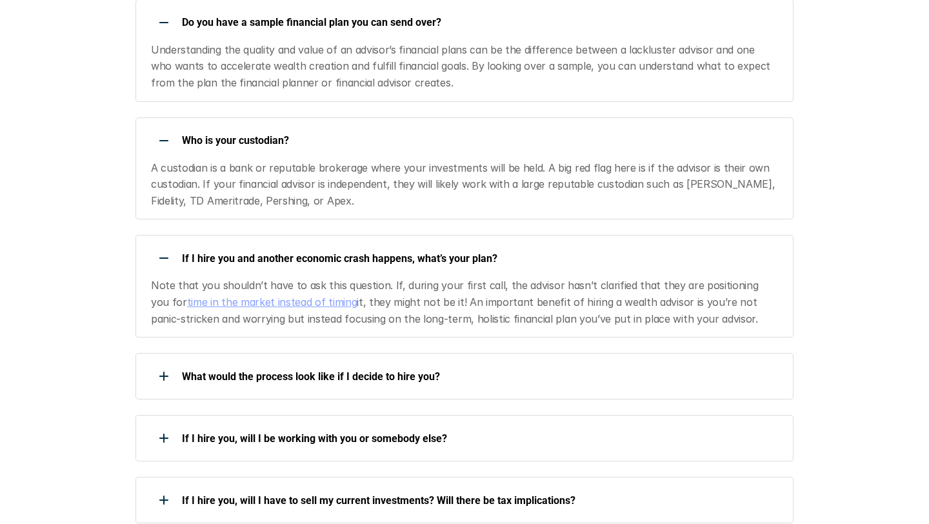
scroll to position [1609, 0]
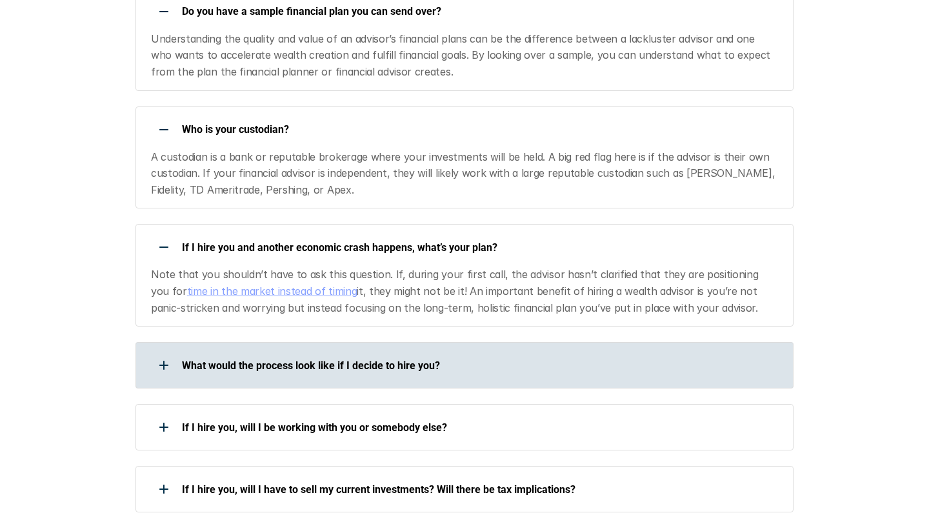
click at [383, 359] on p "What would the process look like if I decide to hire you?" at bounding box center [479, 365] width 595 height 12
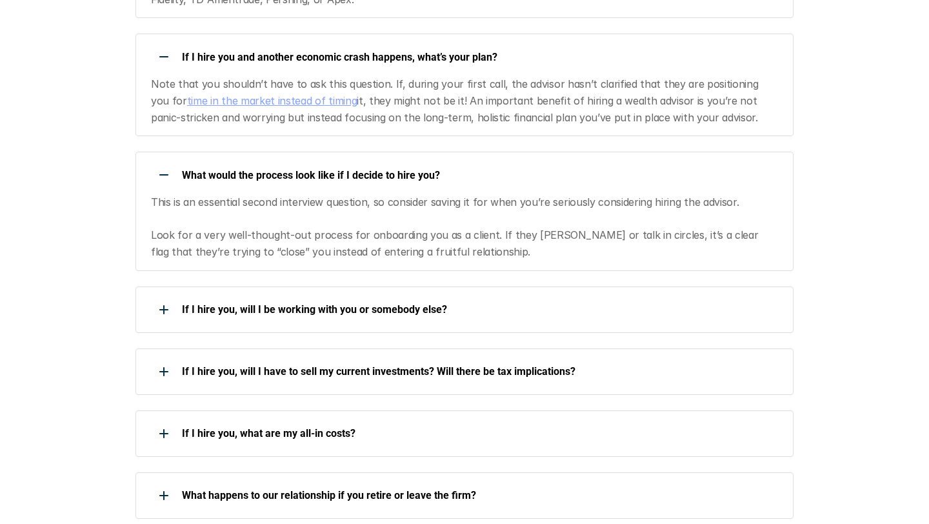
scroll to position [1804, 0]
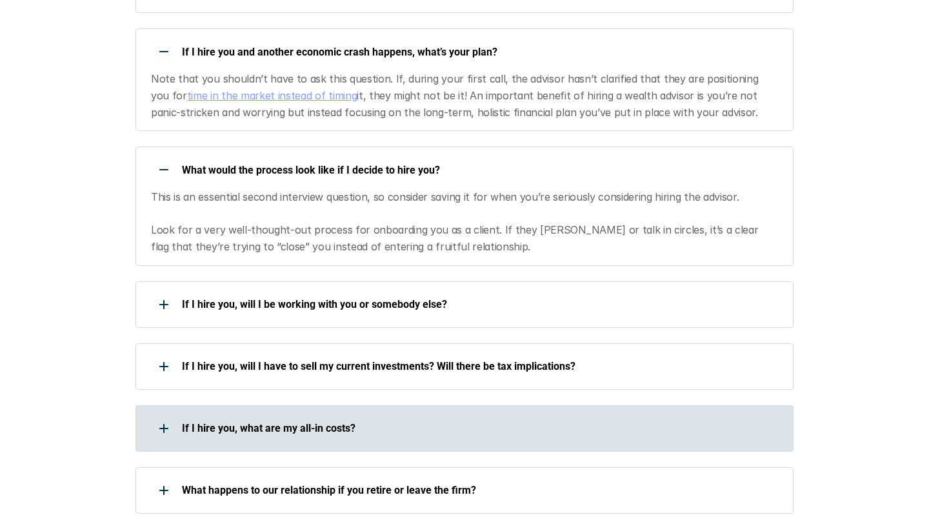
click at [375, 422] on p "If I hire you, what are my all-in costs?" at bounding box center [479, 428] width 595 height 12
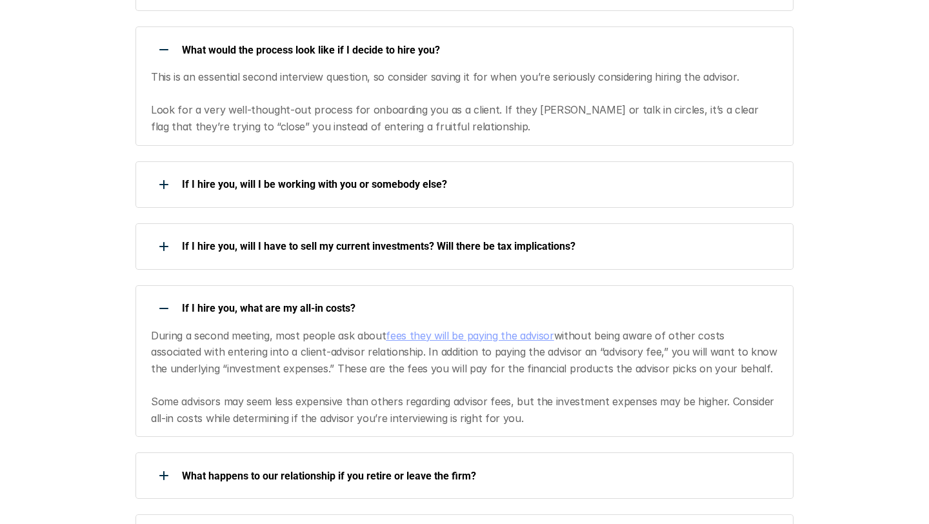
scroll to position [1932, 0]
